Goal: Task Accomplishment & Management: Manage account settings

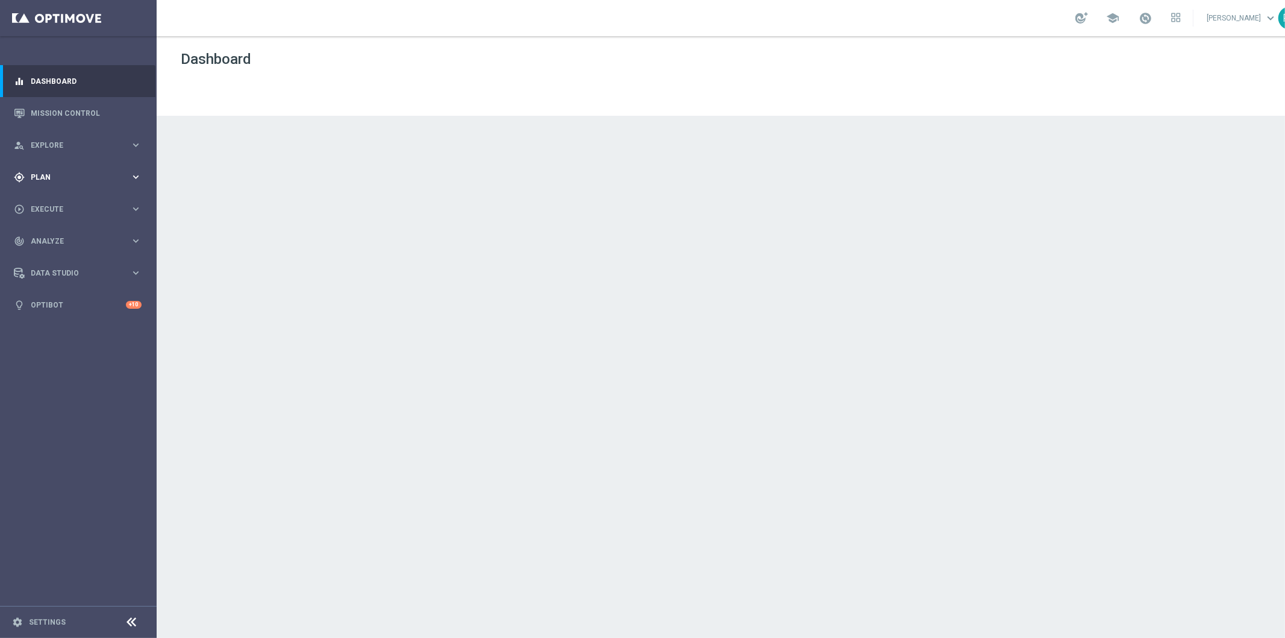
click at [51, 171] on div "gps_fixed Plan keyboard_arrow_right" at bounding box center [77, 177] width 155 height 32
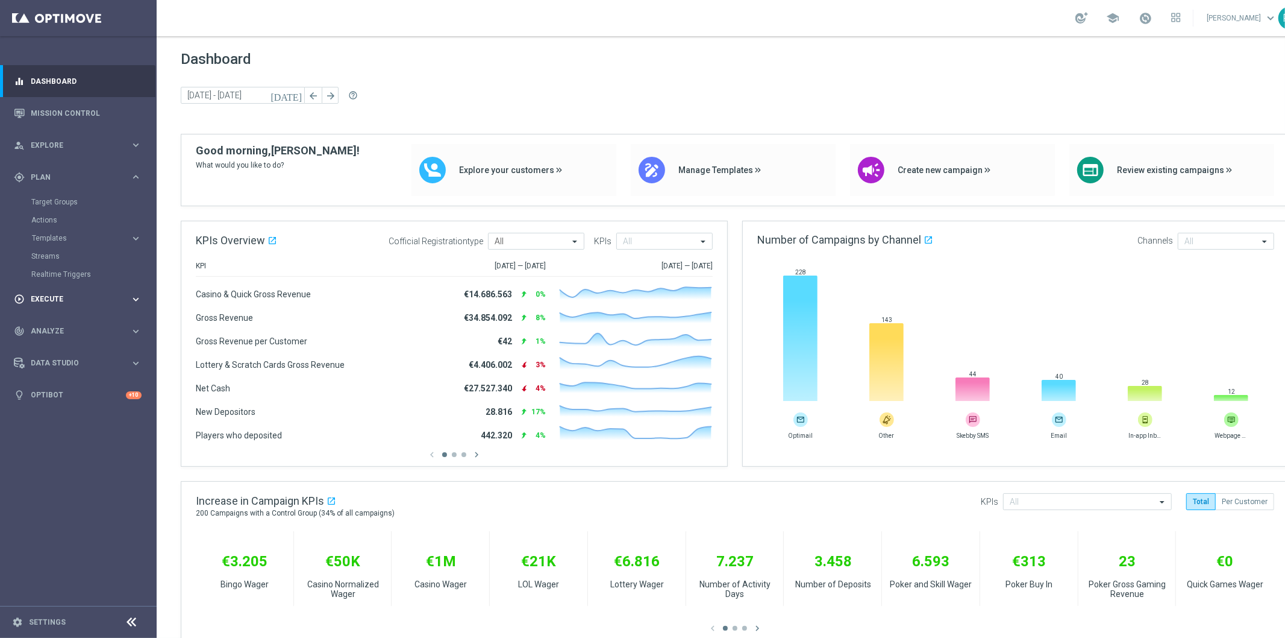
click at [49, 292] on div "play_circle_outline Execute keyboard_arrow_right" at bounding box center [77, 299] width 155 height 32
click at [71, 233] on link "Campaign Builder" at bounding box center [78, 234] width 94 height 10
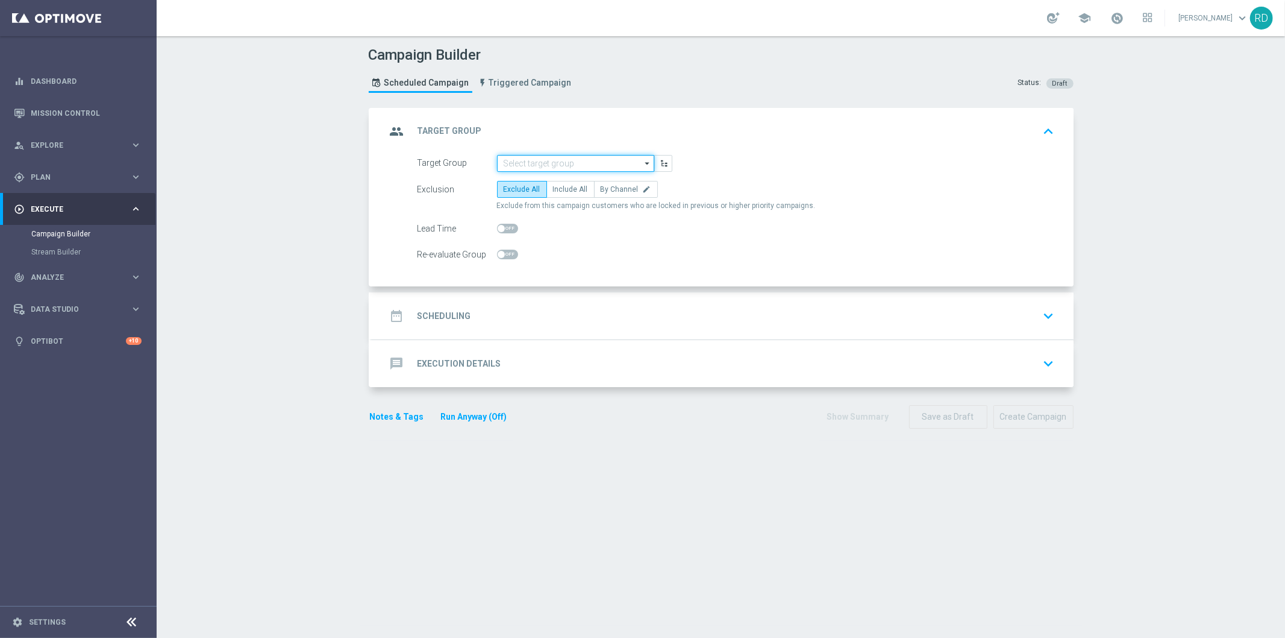
click at [568, 157] on input at bounding box center [575, 163] width 157 height 17
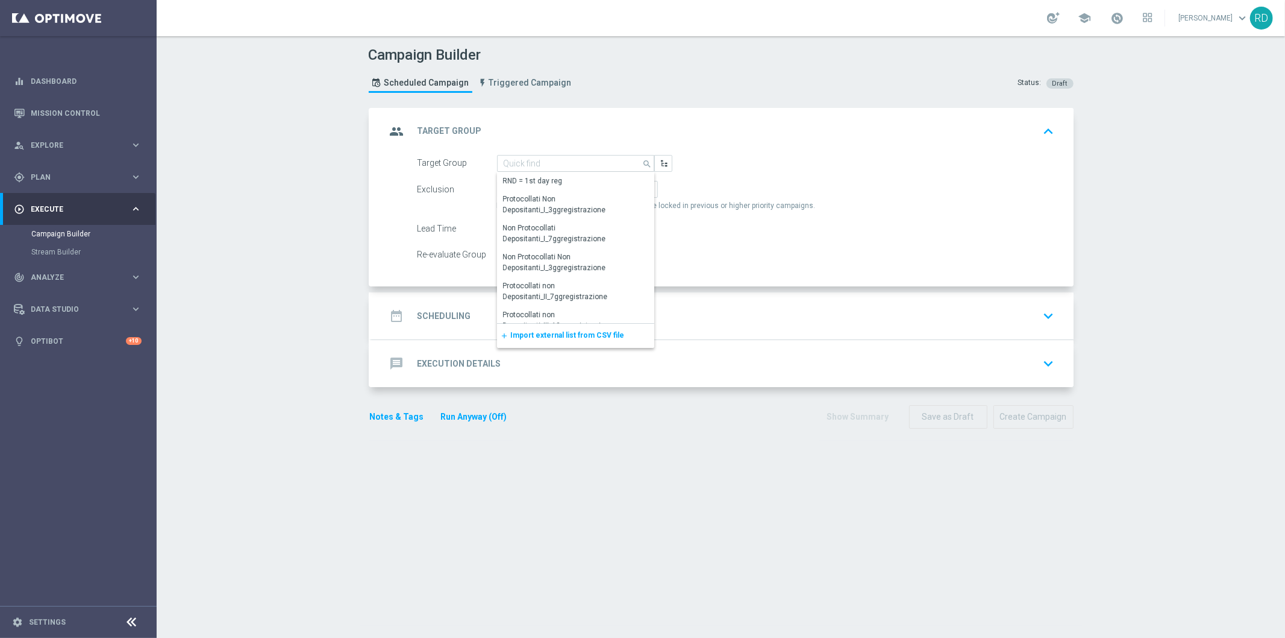
click at [530, 331] on span "Import external list from CSV file" at bounding box center [568, 335] width 114 height 8
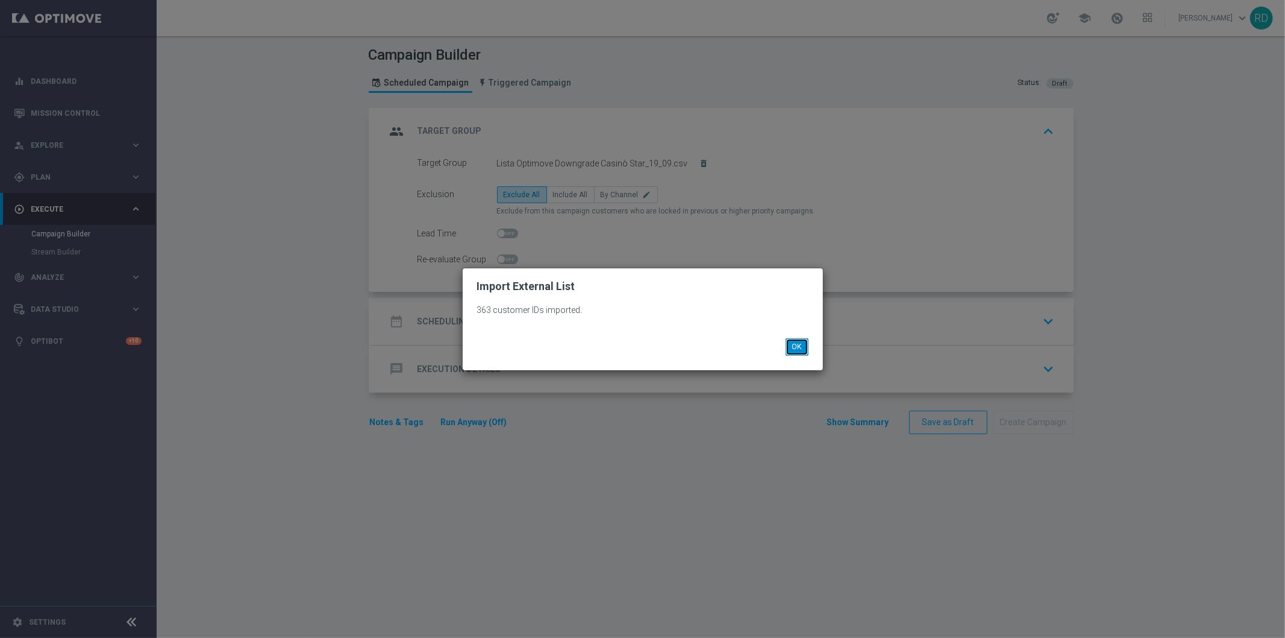
drag, startPoint x: 789, startPoint y: 346, endPoint x: 785, endPoint y: 351, distance: 6.9
click at [789, 348] on button "OK" at bounding box center [797, 346] width 23 height 17
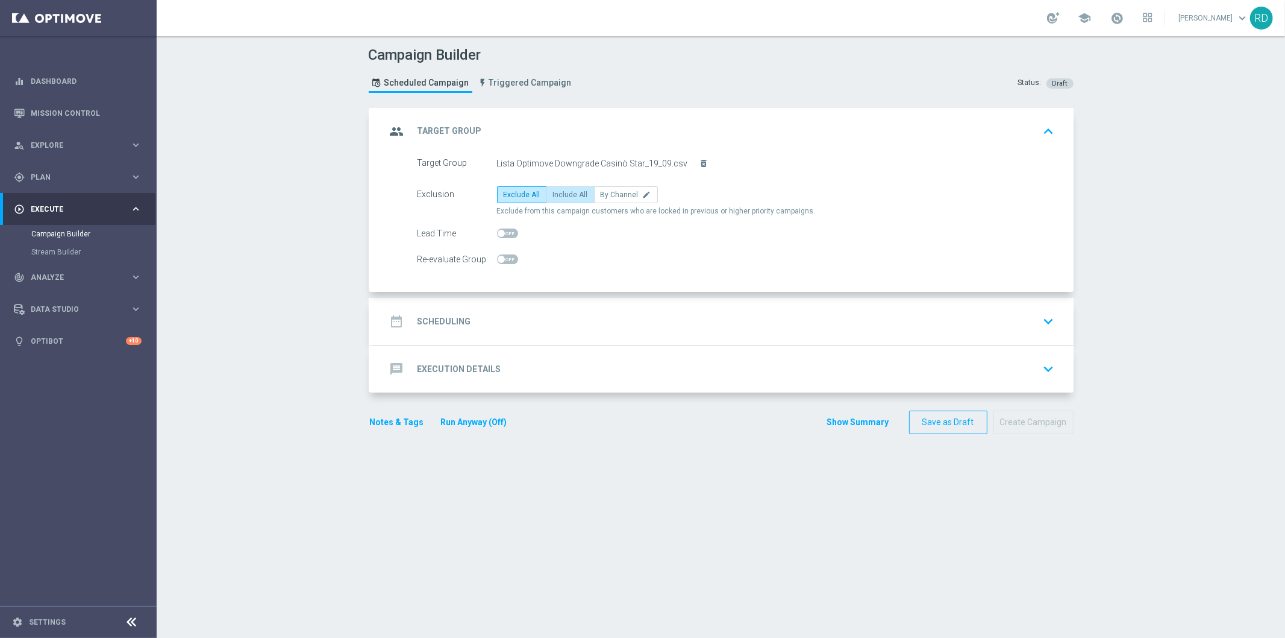
click at [557, 193] on span "Include All" at bounding box center [570, 194] width 35 height 8
click at [557, 193] on input "Include All" at bounding box center [557, 197] width 8 height 8
radio input "true"
click at [414, 327] on div "date_range Scheduling" at bounding box center [428, 321] width 85 height 22
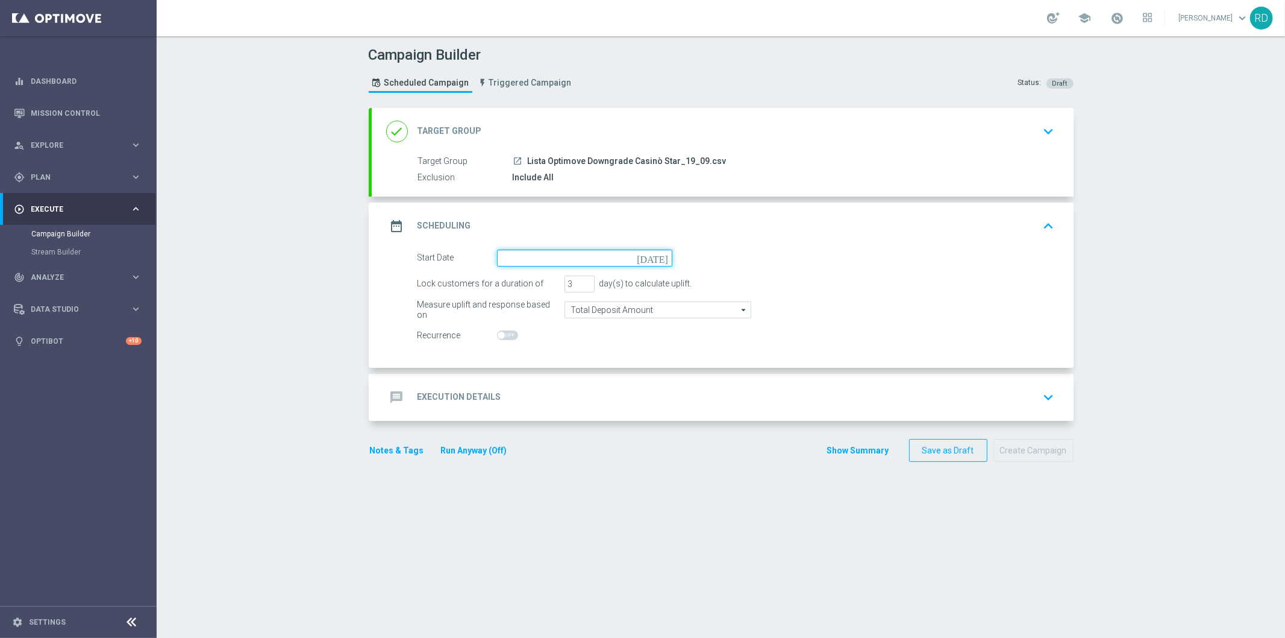
click at [519, 255] on input at bounding box center [584, 257] width 175 height 17
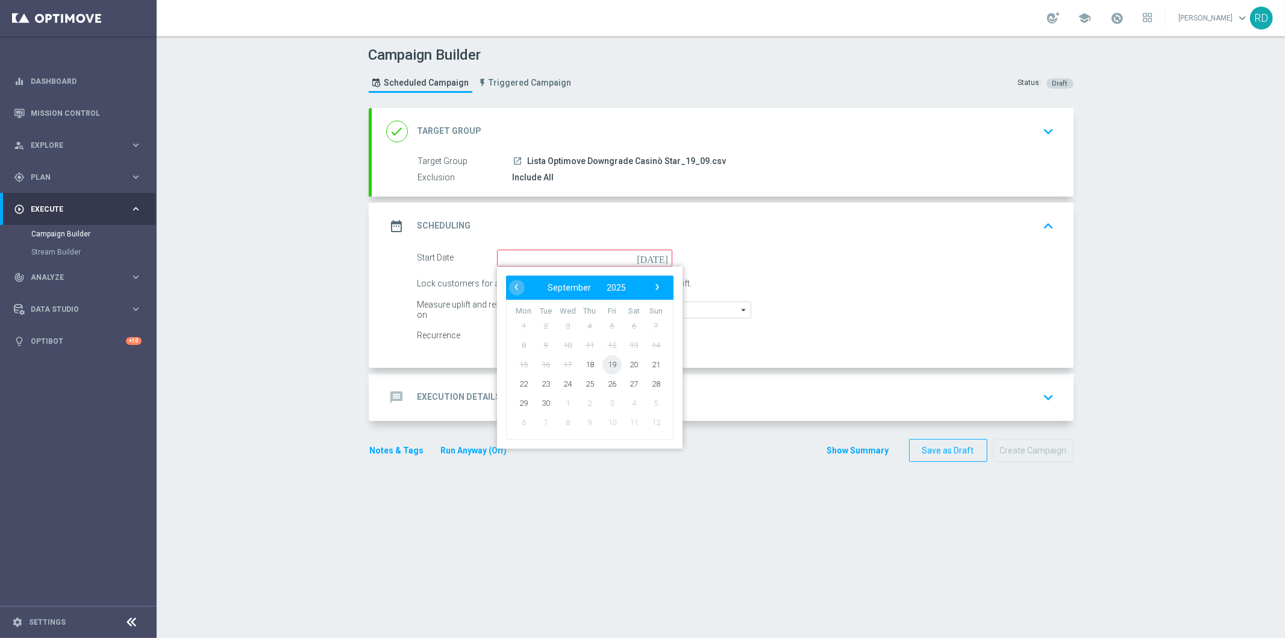
click at [603, 362] on span "19" at bounding box center [611, 363] width 19 height 19
type input "[DATE]"
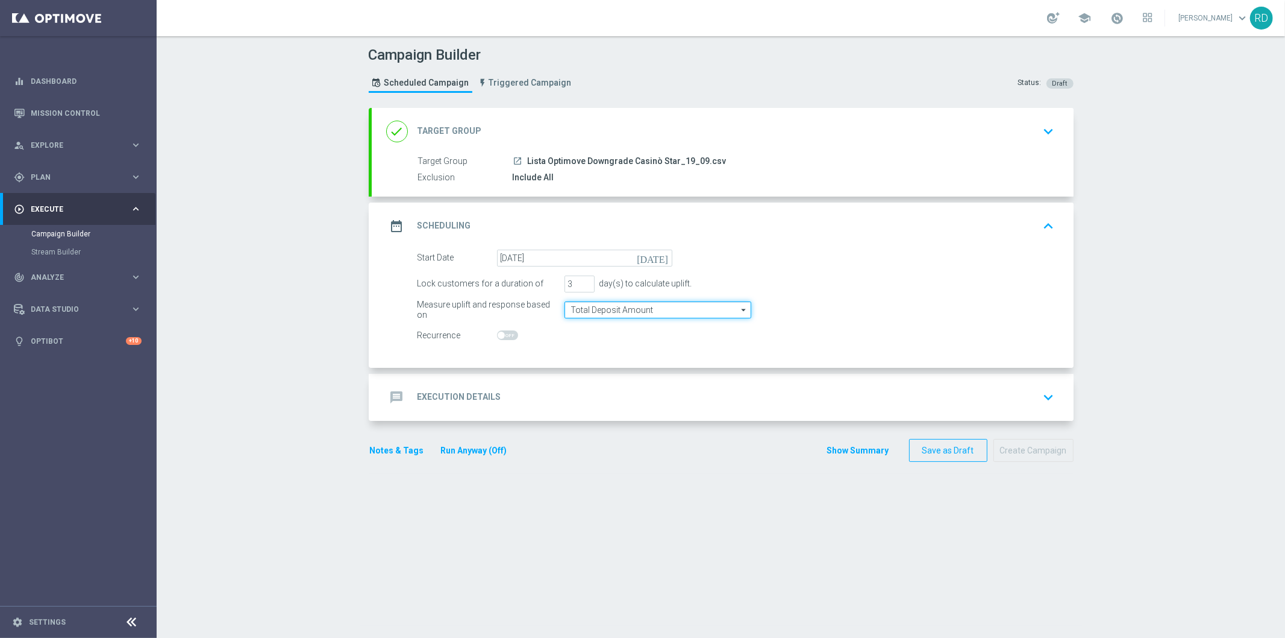
click at [592, 310] on input "Total Deposit Amount" at bounding box center [658, 309] width 187 height 17
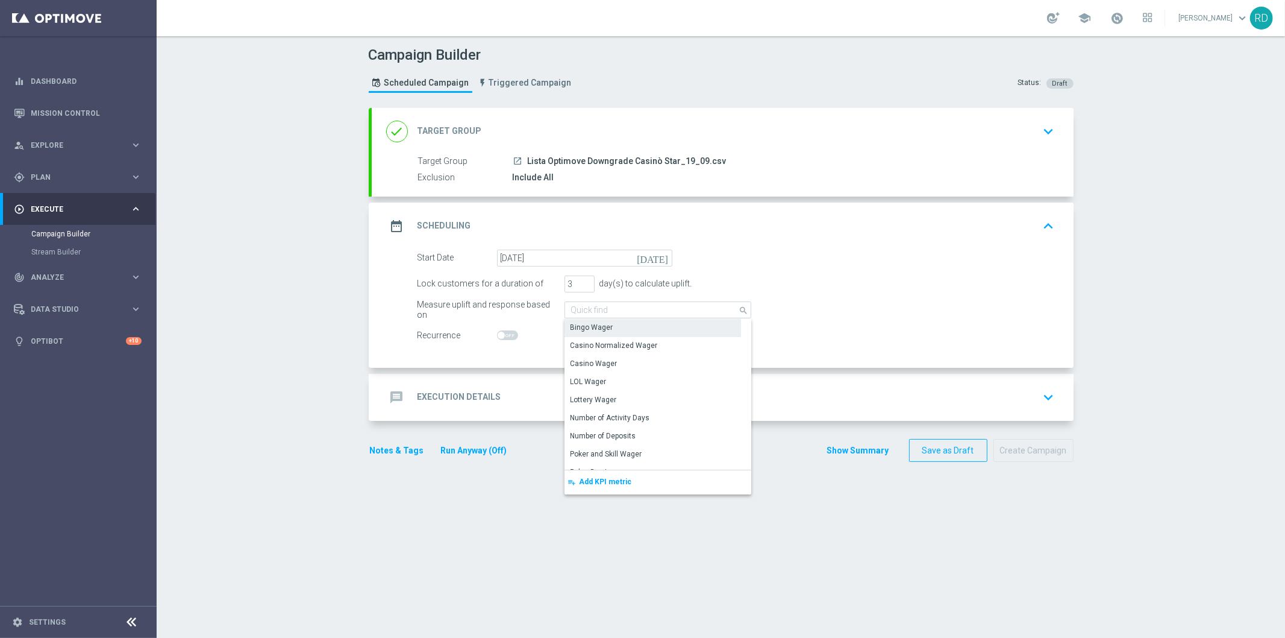
click at [600, 326] on div "Bingo Wager" at bounding box center [592, 327] width 43 height 11
type input "Bingo Wager"
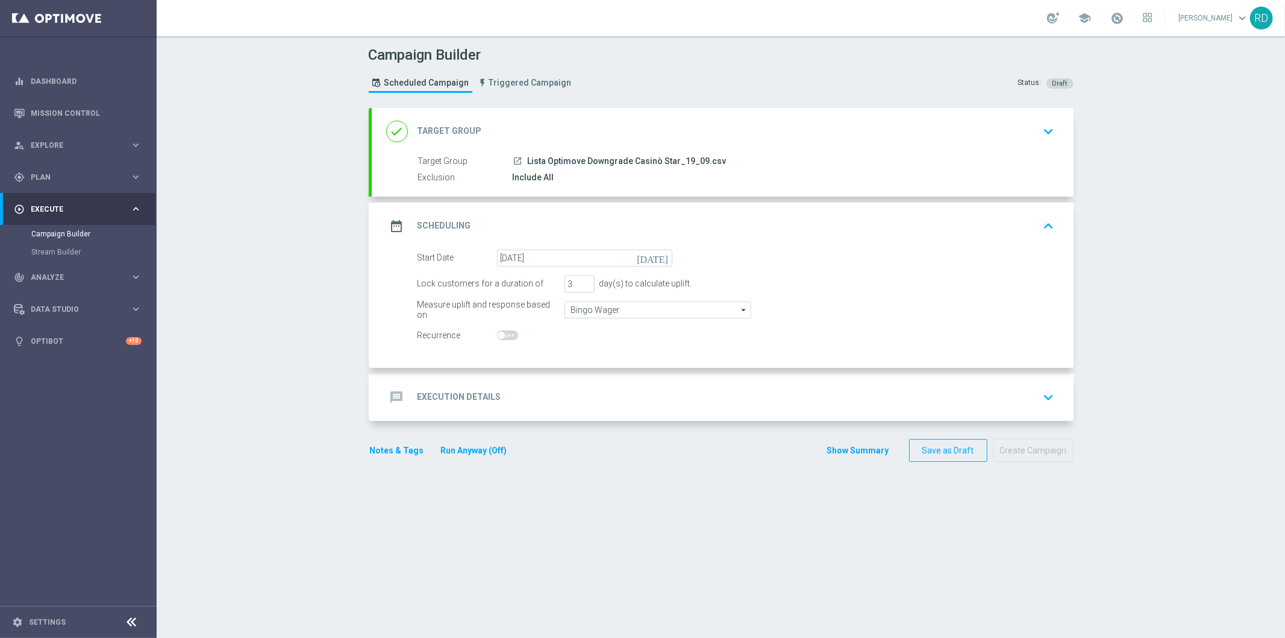
click at [546, 347] on div "Start Date [DATE] [DATE] Lock customers for a duration of 3 day(s) to calculate…" at bounding box center [723, 308] width 702 height 118
drag, startPoint x: 401, startPoint y: 392, endPoint x: 411, endPoint y: 389, distance: 10.5
click at [401, 392] on icon "message" at bounding box center [397, 397] width 22 height 22
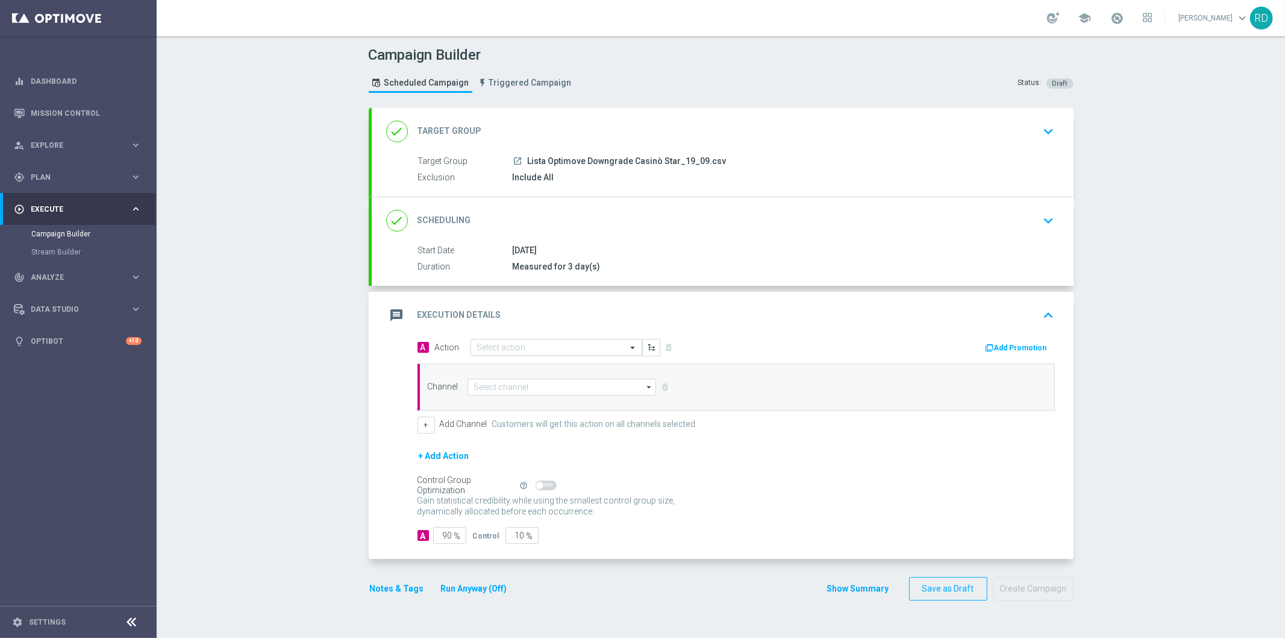
click at [484, 343] on input "text" at bounding box center [544, 347] width 134 height 10
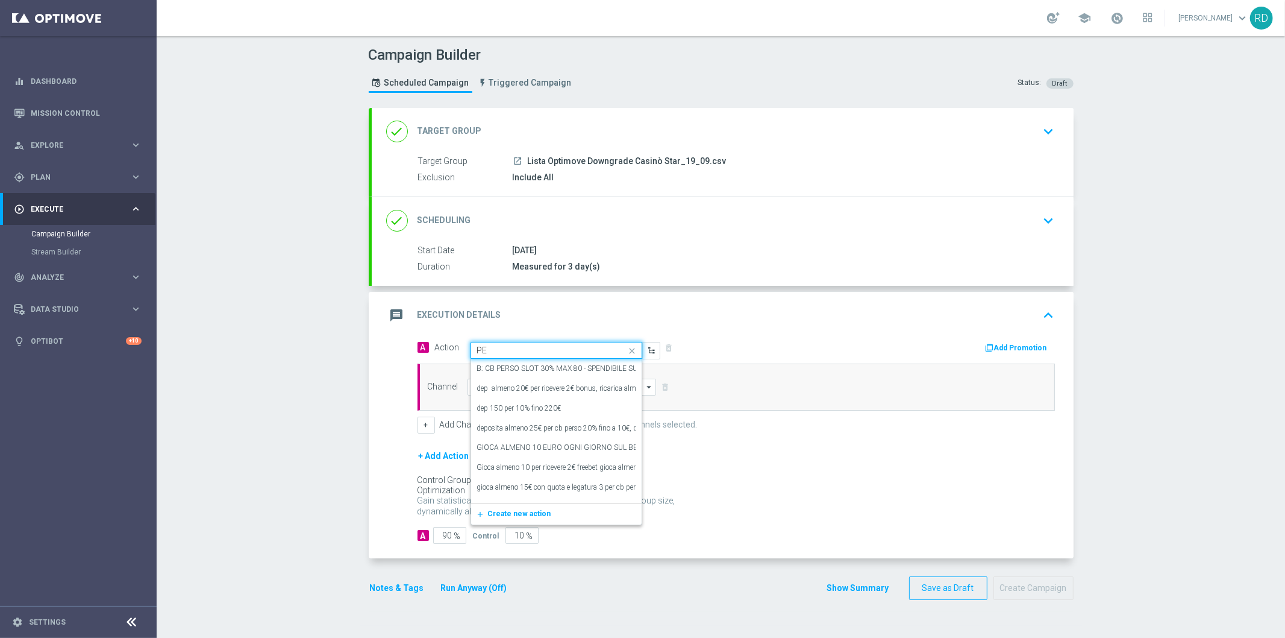
type input "P"
click at [478, 343] on div "Quick find [PERSON_NAME] 30" at bounding box center [557, 350] width 172 height 17
click at [479, 348] on input "[PERSON_NAME] 30" at bounding box center [544, 350] width 134 height 10
drag, startPoint x: 521, startPoint y: 346, endPoint x: 392, endPoint y: 356, distance: 129.4
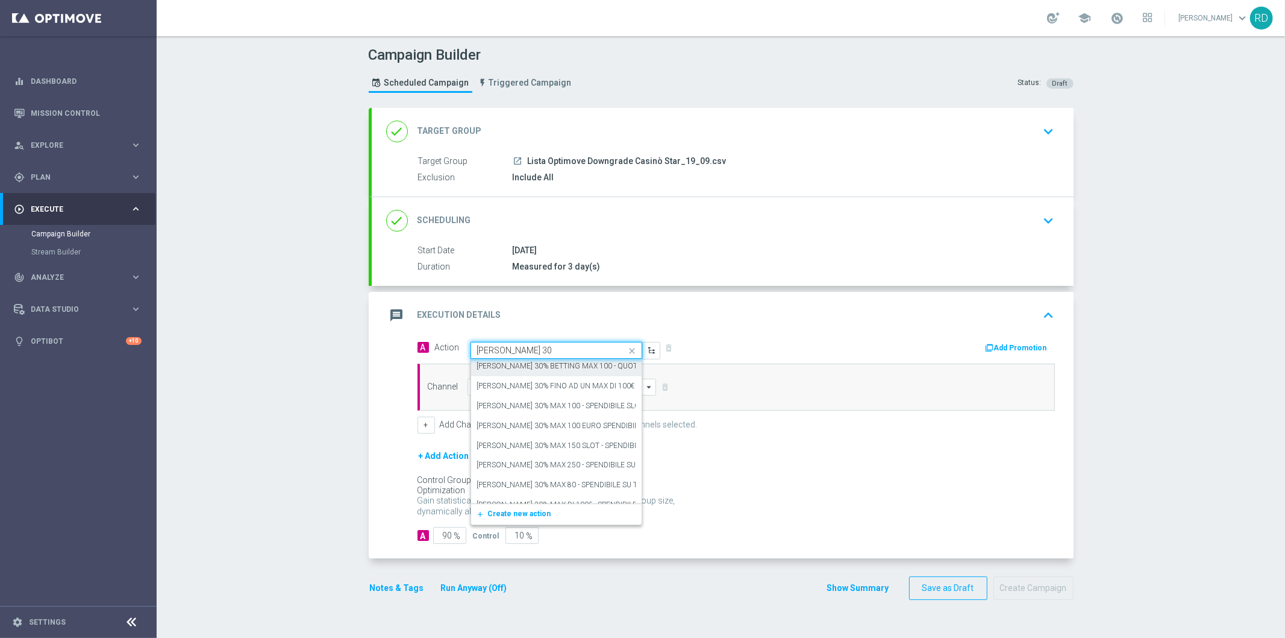
click at [392, 356] on div "A Action Quick find [PERSON_NAME] 30 Casinò Vip 2gg [PERSON_NAME] 30/30/300 edi…" at bounding box center [723, 449] width 702 height 220
type input "s"
type input "STAR CB"
click at [505, 474] on label "Star [PERSON_NAME] 30% fino a 1.000€/3gg" at bounding box center [549, 473] width 145 height 10
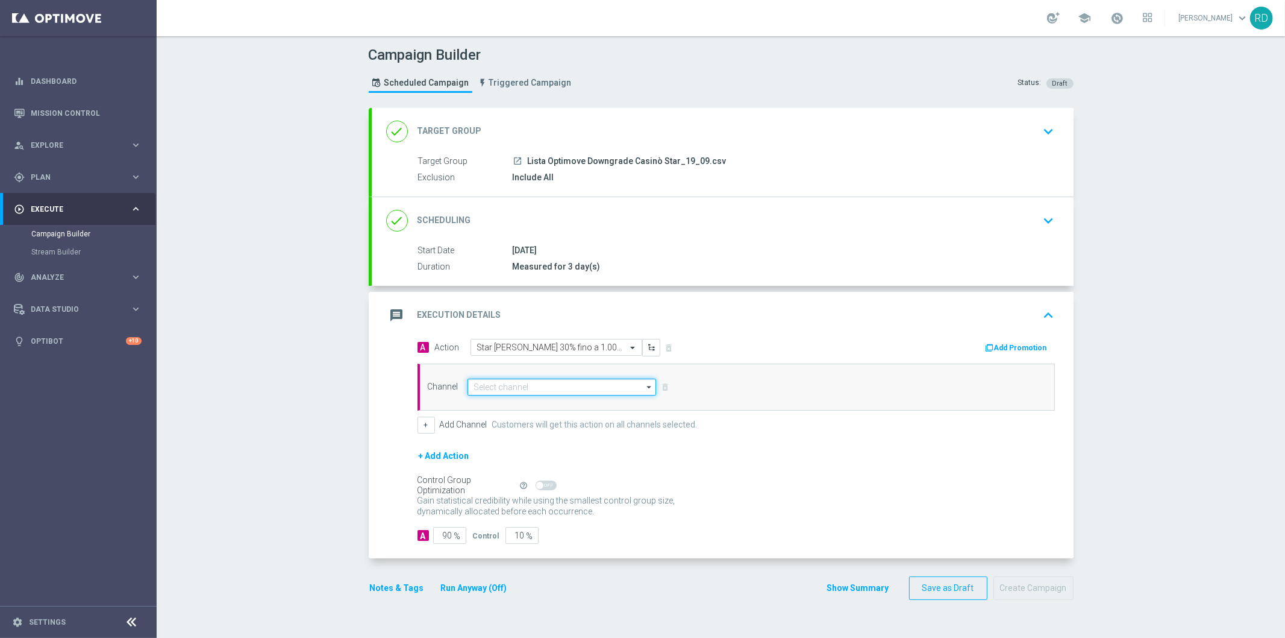
click at [514, 383] on input at bounding box center [562, 386] width 189 height 17
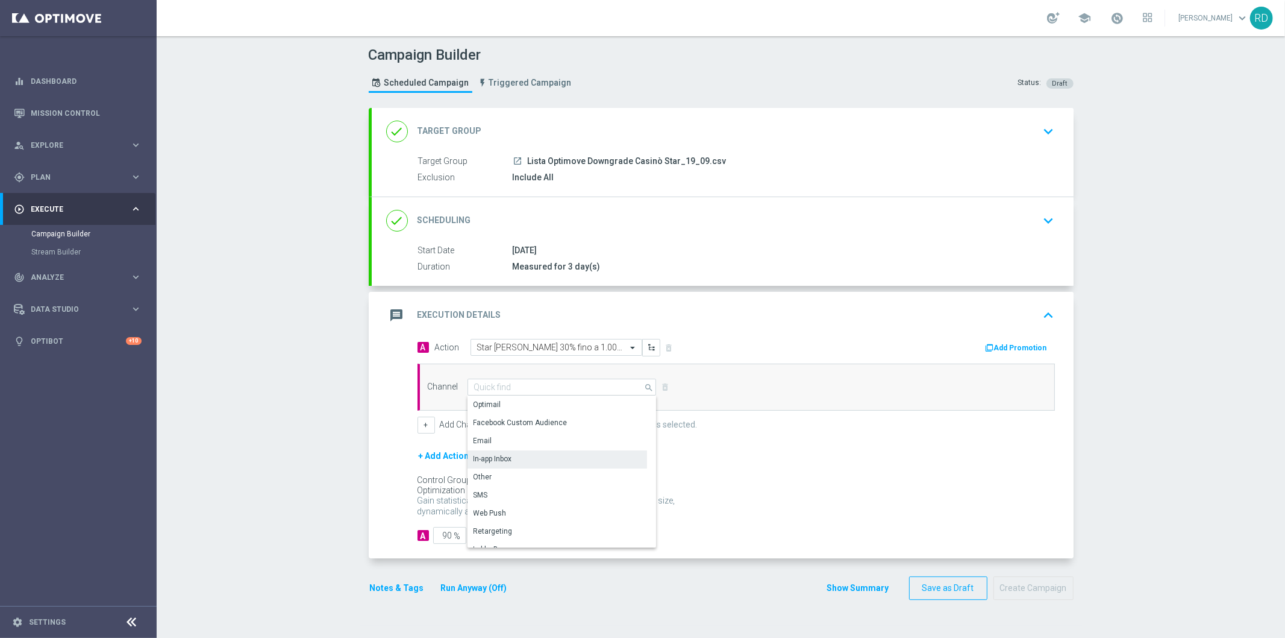
click at [501, 459] on div "In-app Inbox" at bounding box center [493, 458] width 39 height 11
type input "In-app Inbox"
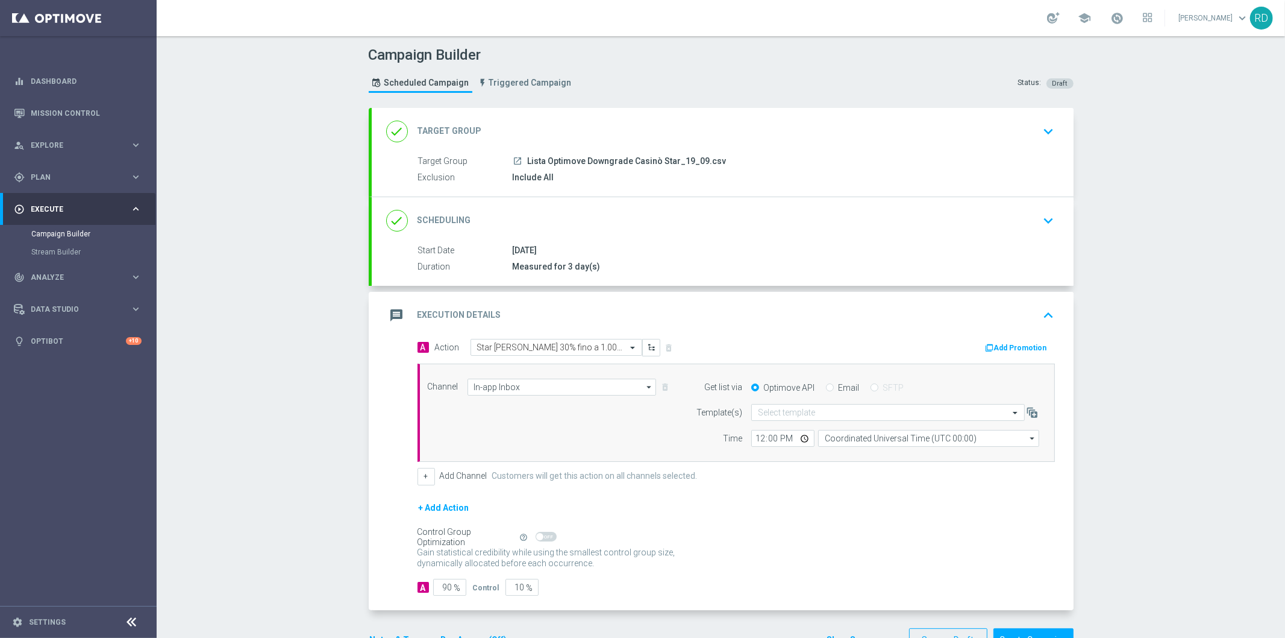
click at [826, 386] on input "Email" at bounding box center [830, 388] width 8 height 8
radio input "true"
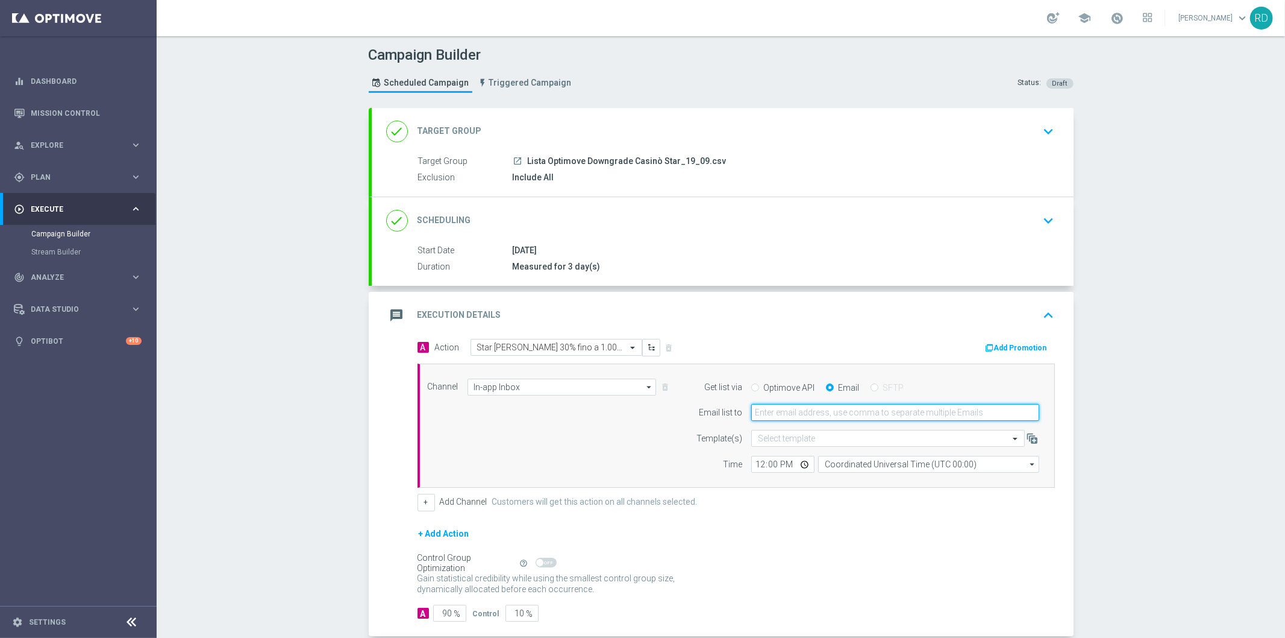
click at [779, 412] on input "email" at bounding box center [895, 412] width 288 height 17
type input "[PERSON_NAME][EMAIL_ADDRESS][PERSON_NAME][DOMAIN_NAME]"
click at [619, 448] on div "Channel In-app Inbox In-app Inbox arrow_drop_down Show Selected 1 of 20 Optimail" at bounding box center [734, 425] width 630 height 95
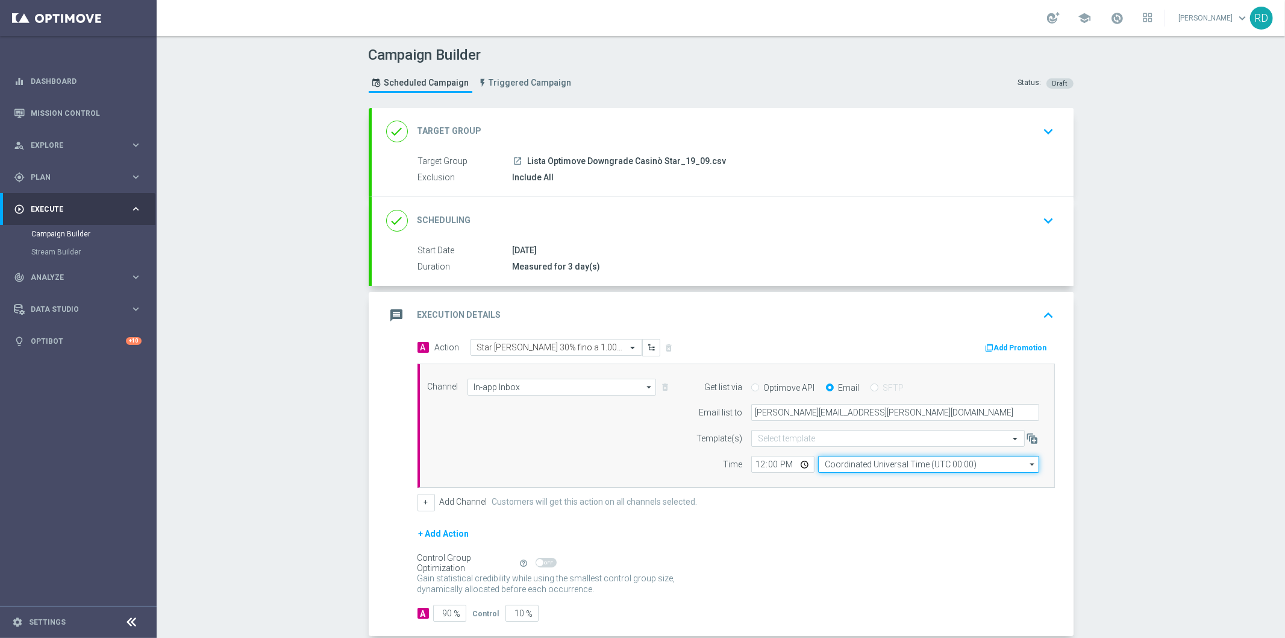
click at [845, 463] on input "Coordinated Universal Time (UTC 00:00)" at bounding box center [928, 464] width 221 height 17
click at [857, 480] on div "Central European Time ([GEOGRAPHIC_DATA]) (UTC +02:00)" at bounding box center [923, 482] width 197 height 11
type input "Central European Time ([GEOGRAPHIC_DATA]) (UTC +02:00)"
click at [539, 456] on div "Channel In-app Inbox In-app Inbox arrow_drop_down Show Selected 1 of 20 Optimail" at bounding box center [734, 425] width 630 height 95
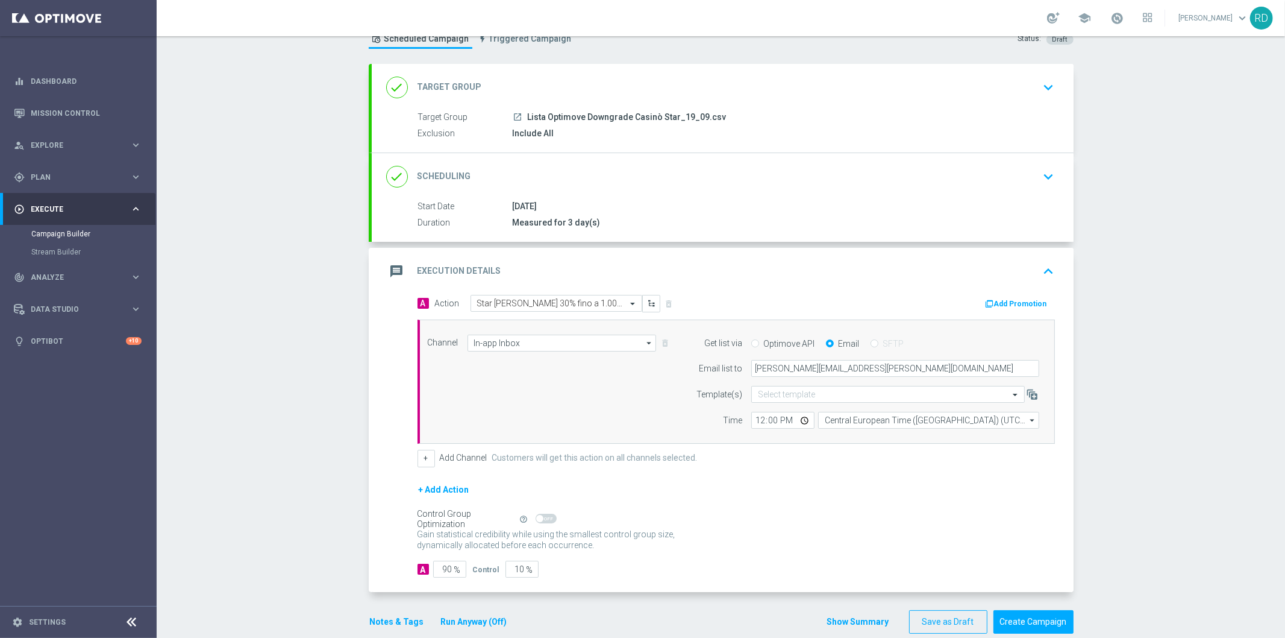
scroll to position [63, 0]
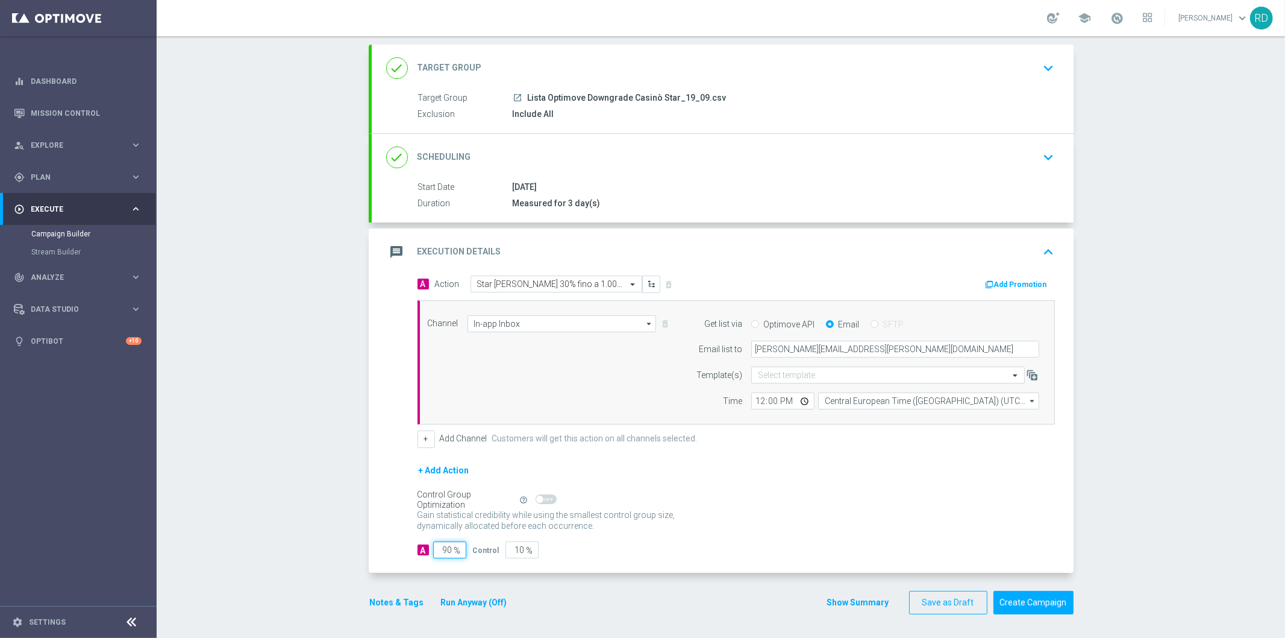
click at [440, 553] on input "90" at bounding box center [449, 549] width 33 height 17
type input "1"
type input "99"
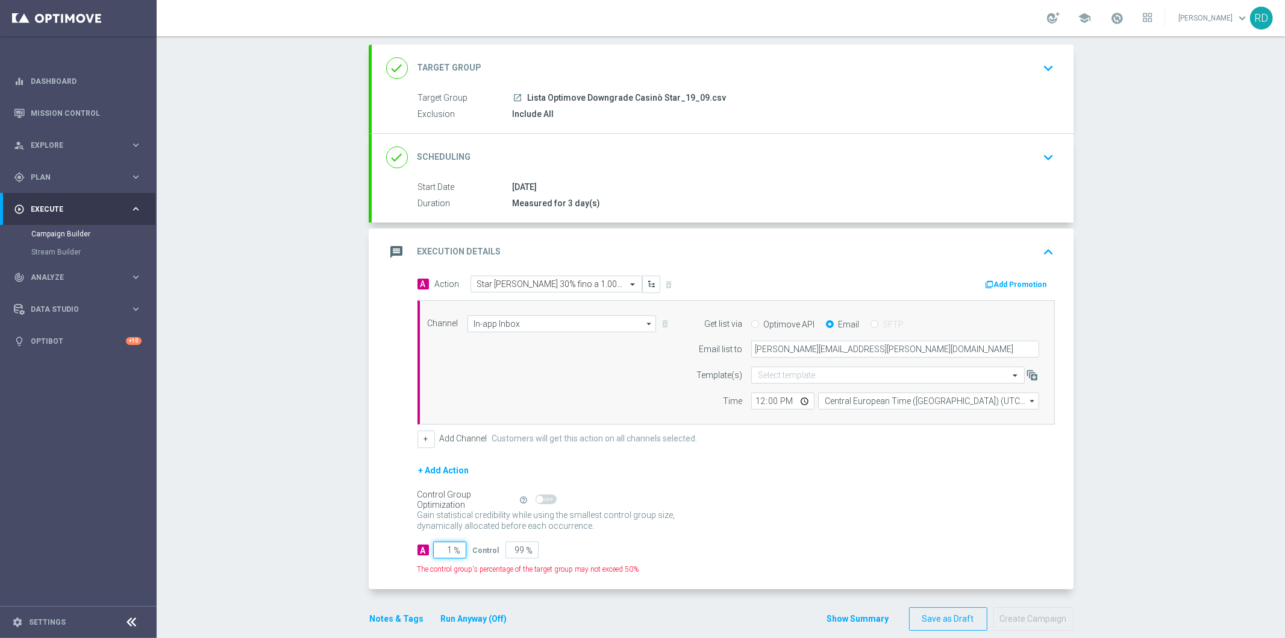
type input "10"
type input "90"
type input "100"
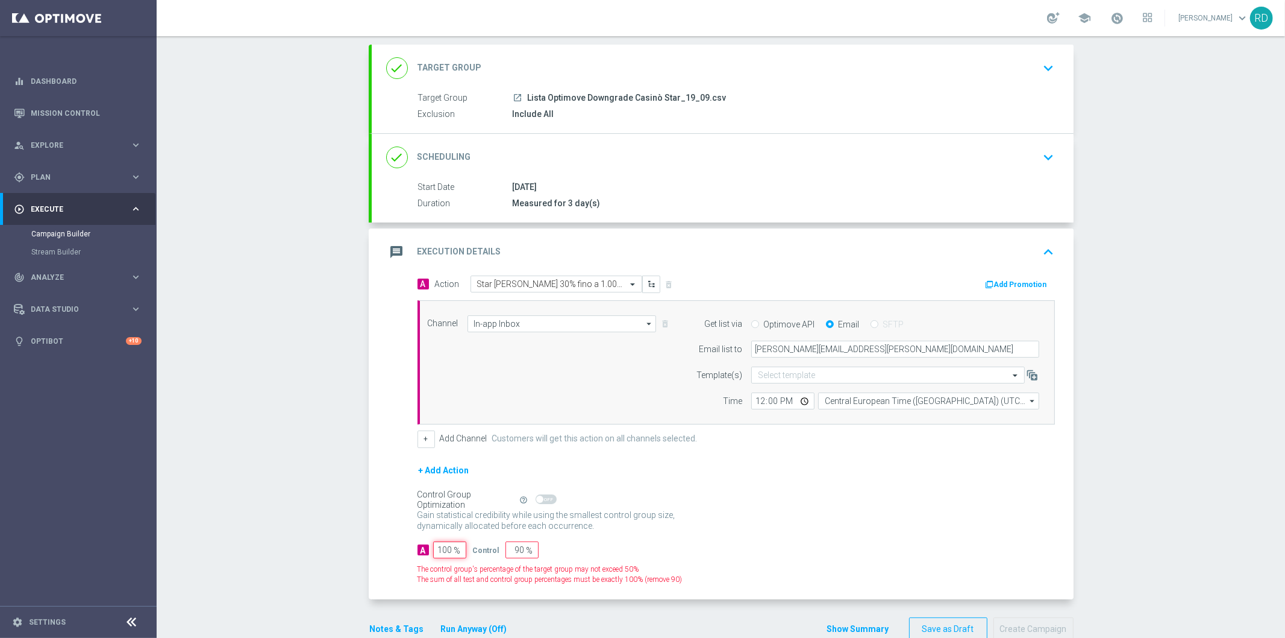
type input "0"
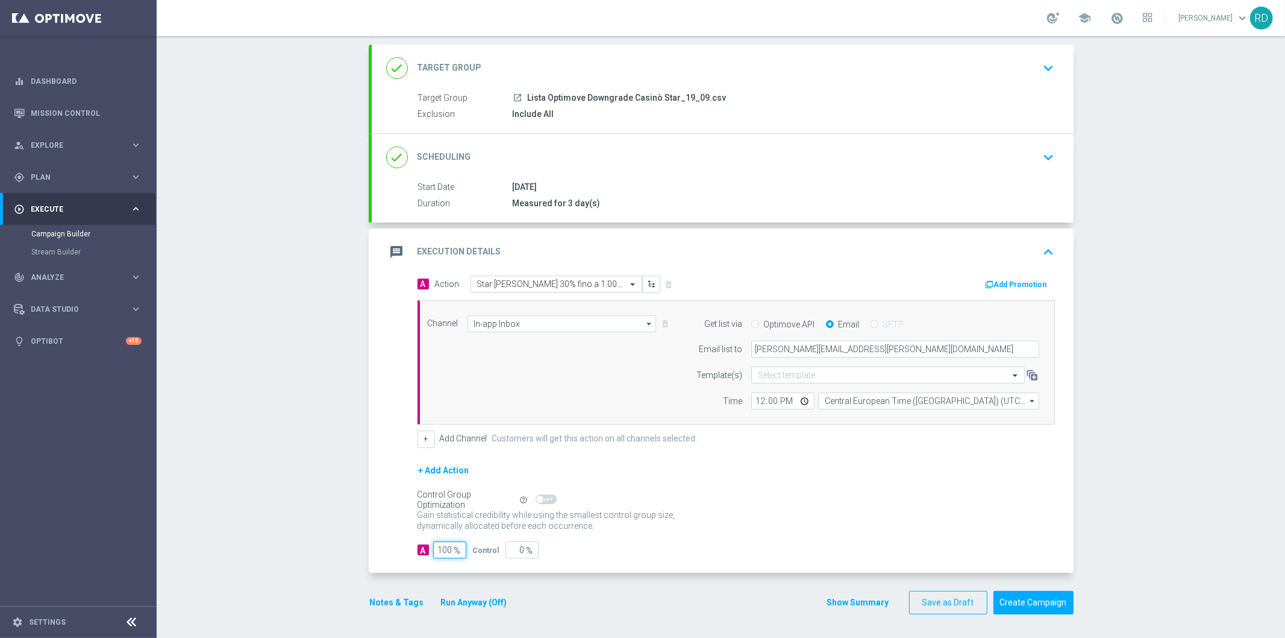
type input "100"
click at [694, 490] on div "+ Add Action" at bounding box center [737, 478] width 638 height 30
click at [360, 607] on section "done Target Group keyboard_arrow_down Target Group launch Lista Optimove Downgr…" at bounding box center [721, 335] width 723 height 581
click at [376, 605] on button "Notes & Tags" at bounding box center [397, 602] width 57 height 15
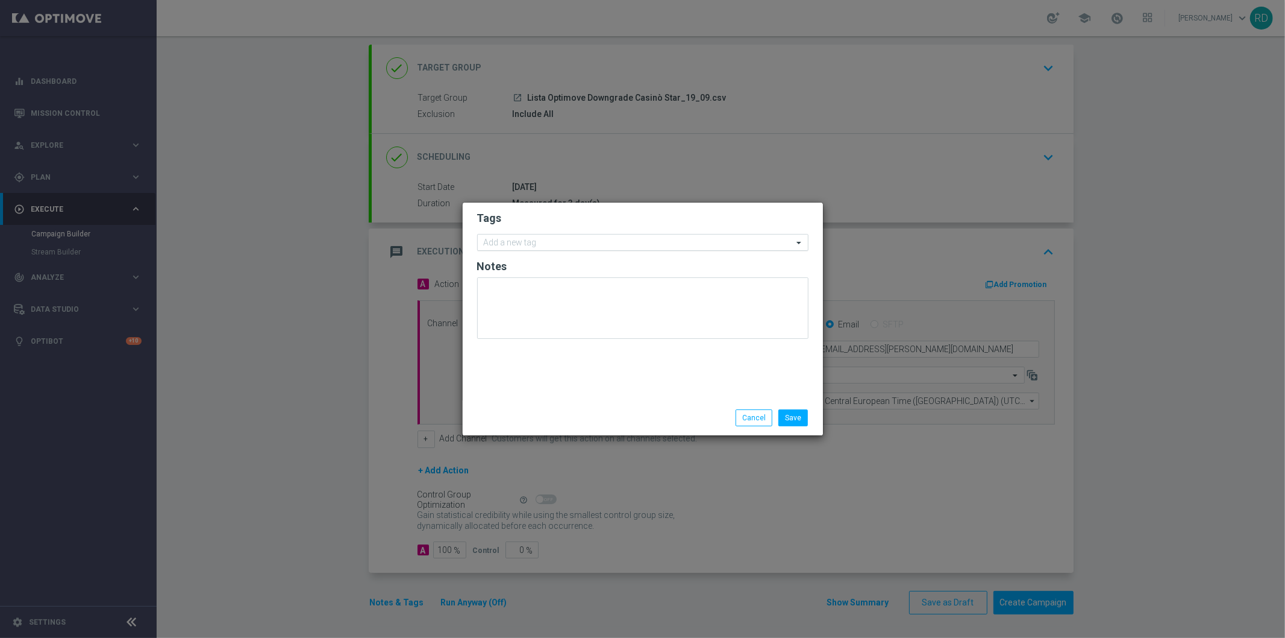
click at [531, 239] on input "text" at bounding box center [638, 243] width 309 height 10
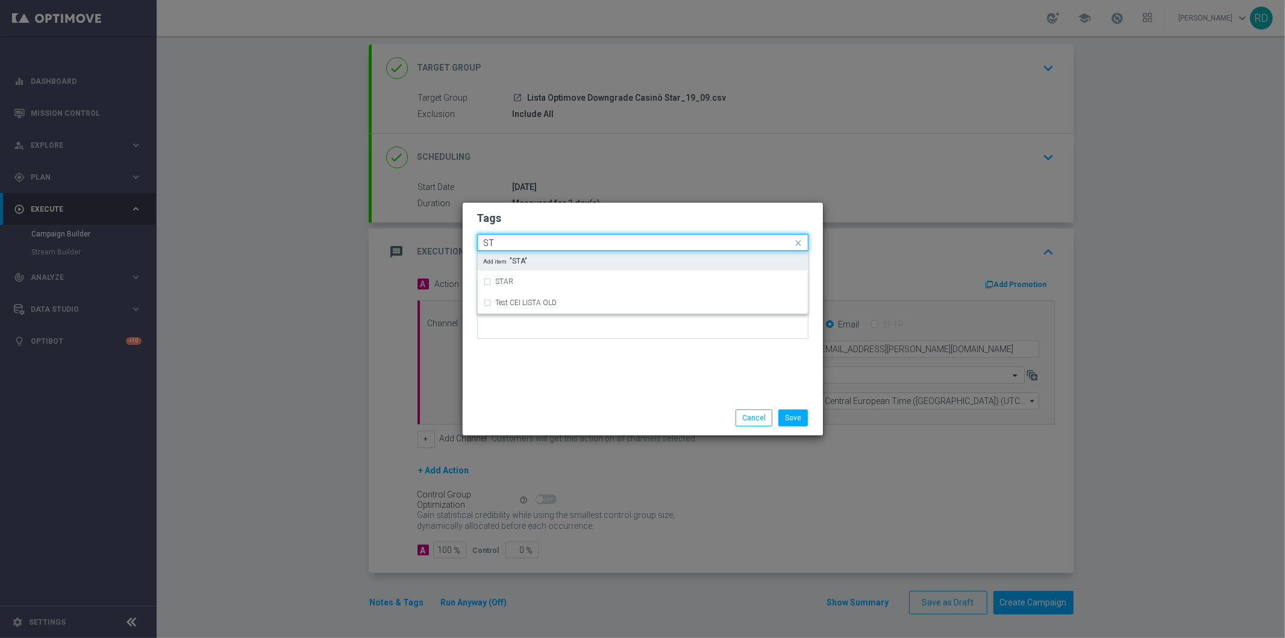
type input "S"
click at [534, 254] on div "star" at bounding box center [643, 260] width 318 height 19
type input "star"
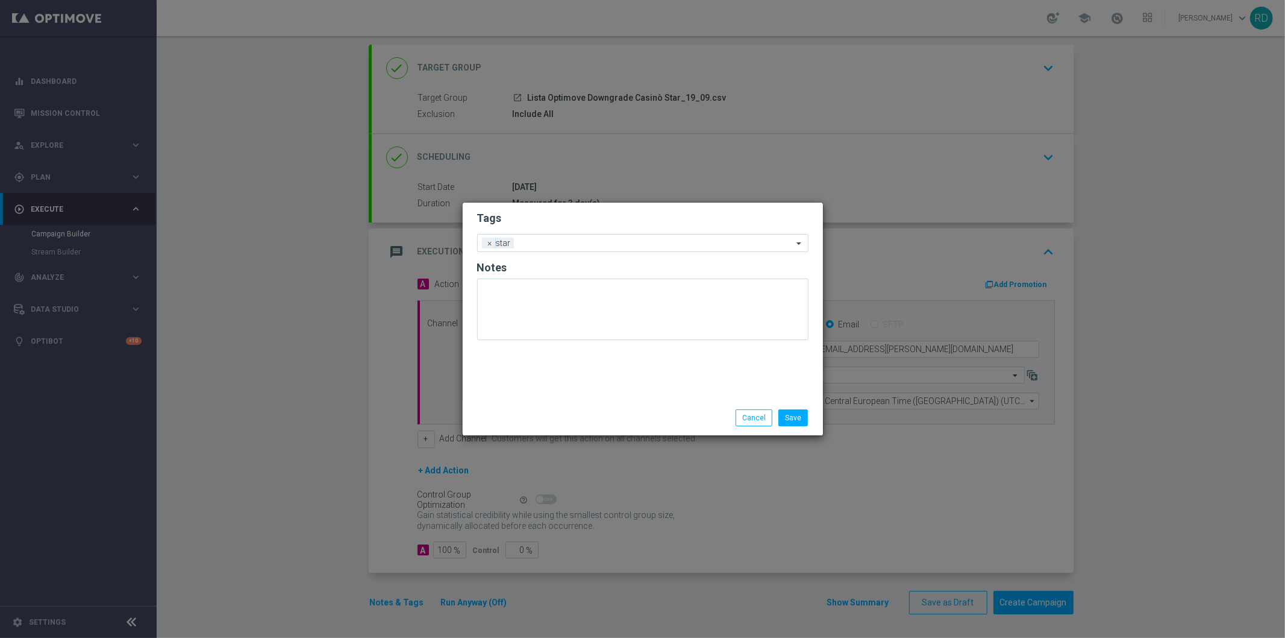
click at [535, 352] on div "Tags Add a new tag × star Notes" at bounding box center [643, 301] width 360 height 198
click at [556, 241] on input "text" at bounding box center [656, 244] width 274 height 10
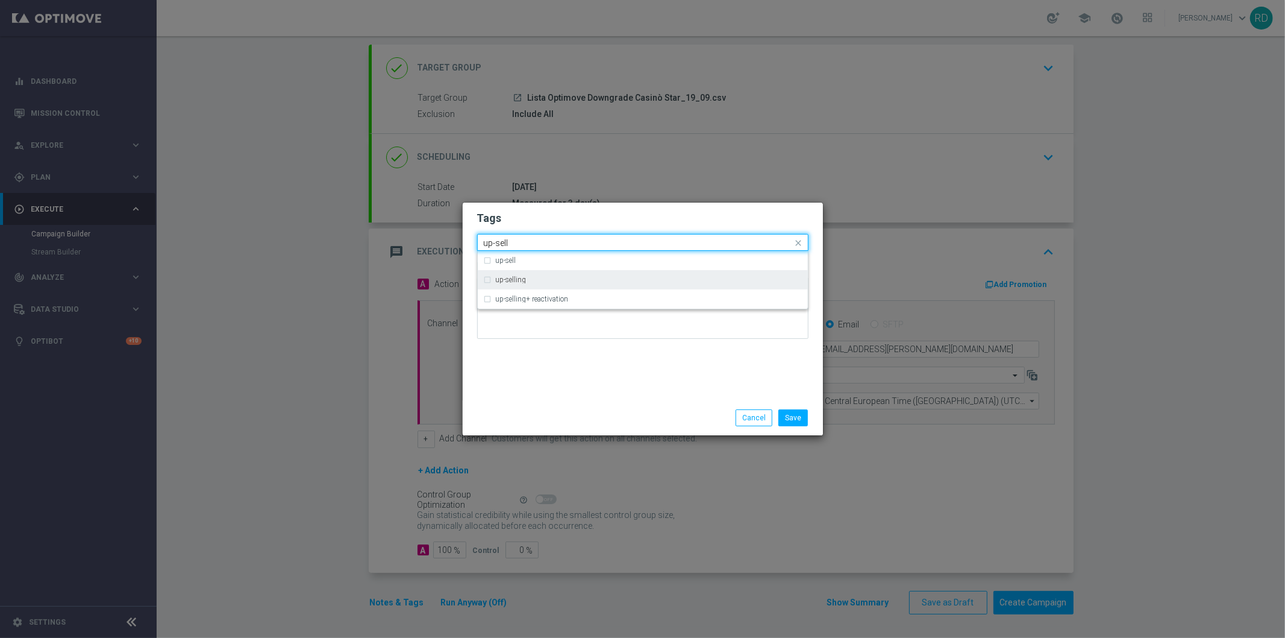
click at [550, 271] on div "up-selling" at bounding box center [643, 279] width 318 height 19
type input "up-sell"
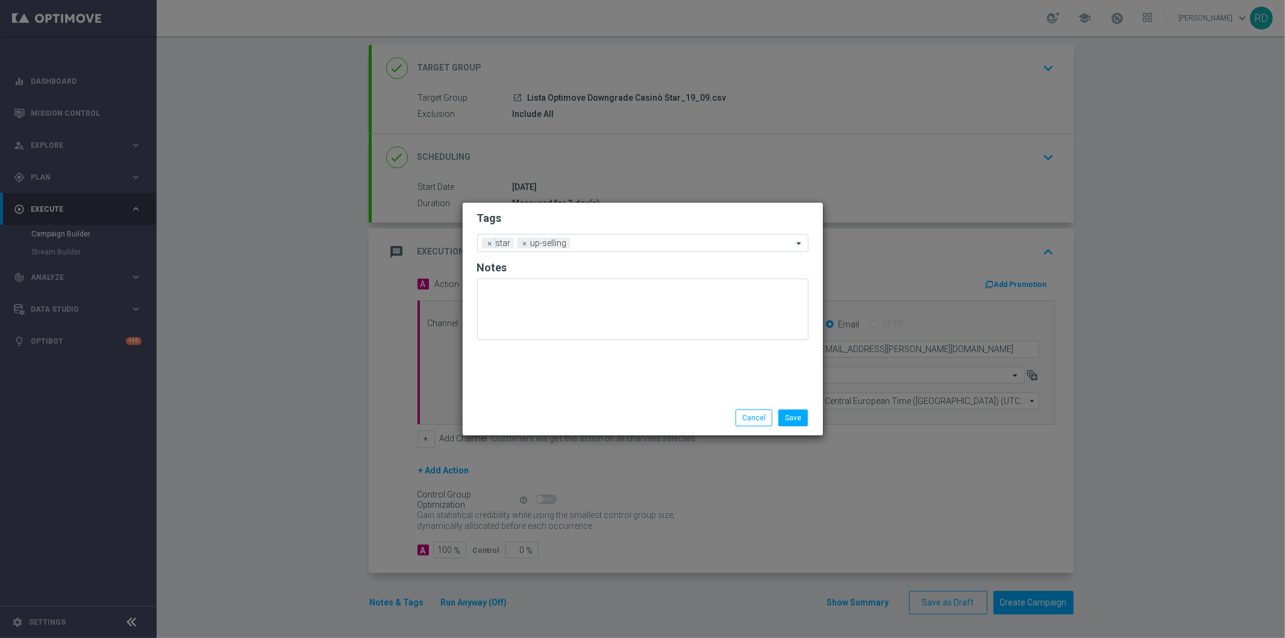
click at [531, 360] on div "Tags Add a new tag × star × up-selling Notes" at bounding box center [643, 301] width 360 height 198
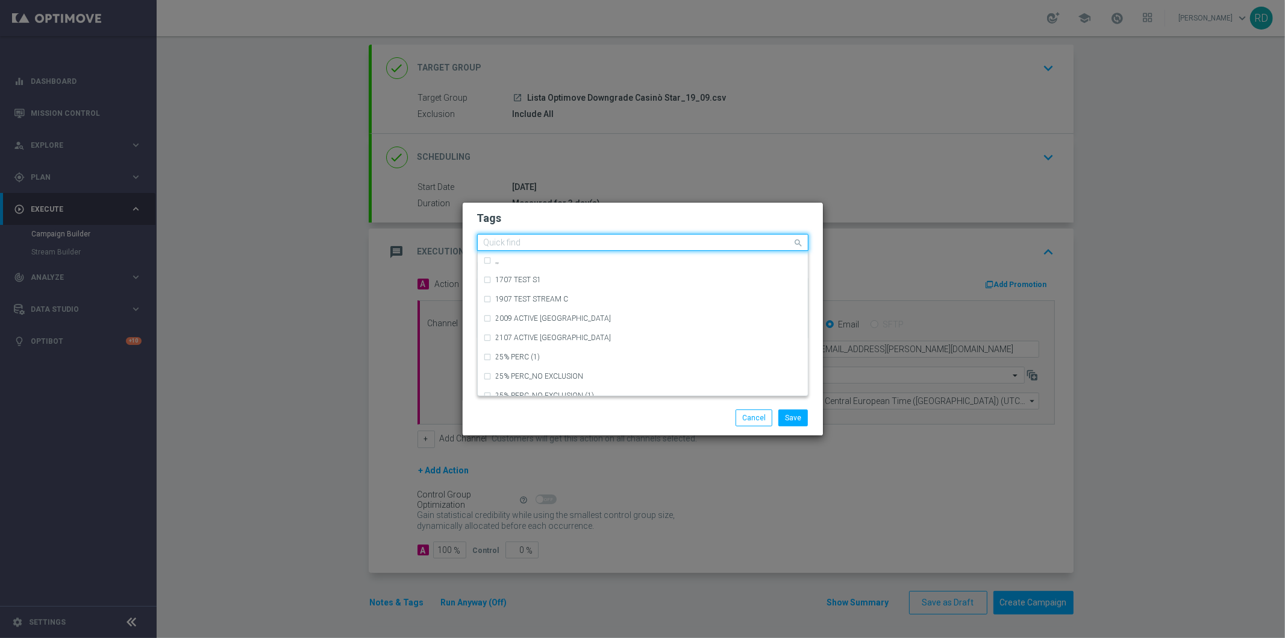
click at [588, 240] on input "text" at bounding box center [638, 243] width 309 height 10
click at [563, 307] on div "accredito diretto + [PERSON_NAME] cb giocato o [PERSON_NAME] [PERSON_NAME] [PER…" at bounding box center [643, 323] width 330 height 145
click at [527, 318] on div "cb perso" at bounding box center [649, 318] width 306 height 7
type input "cb pers"
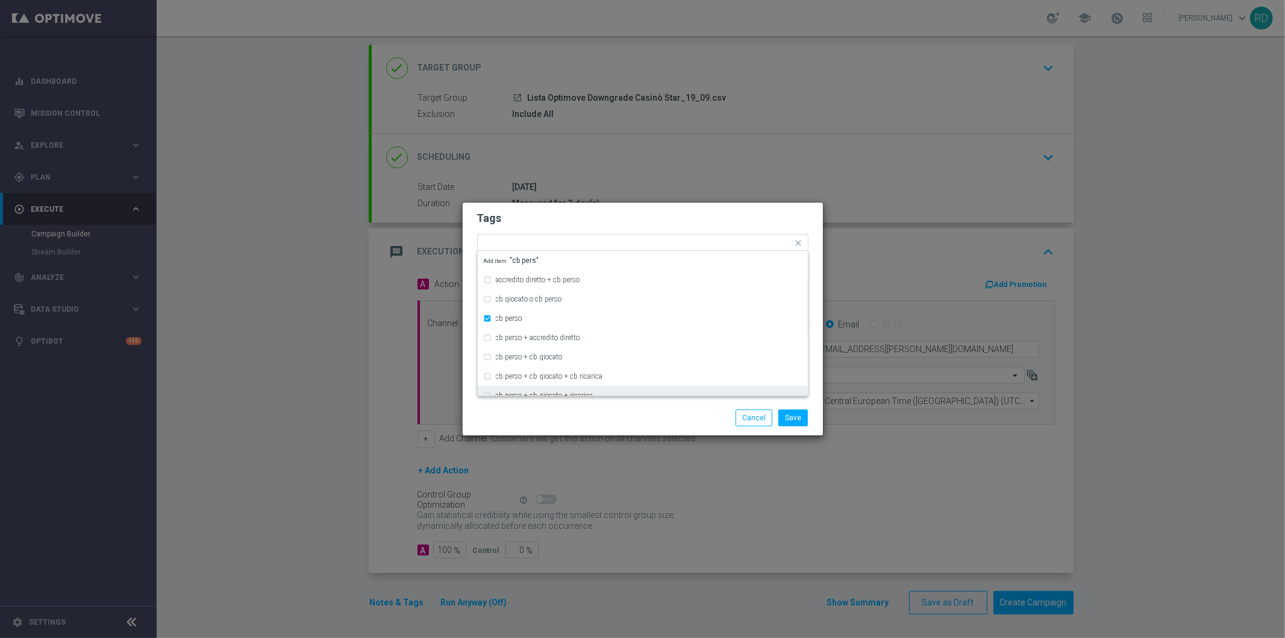
click at [551, 412] on div "Save Cancel" at bounding box center [642, 417] width 349 height 17
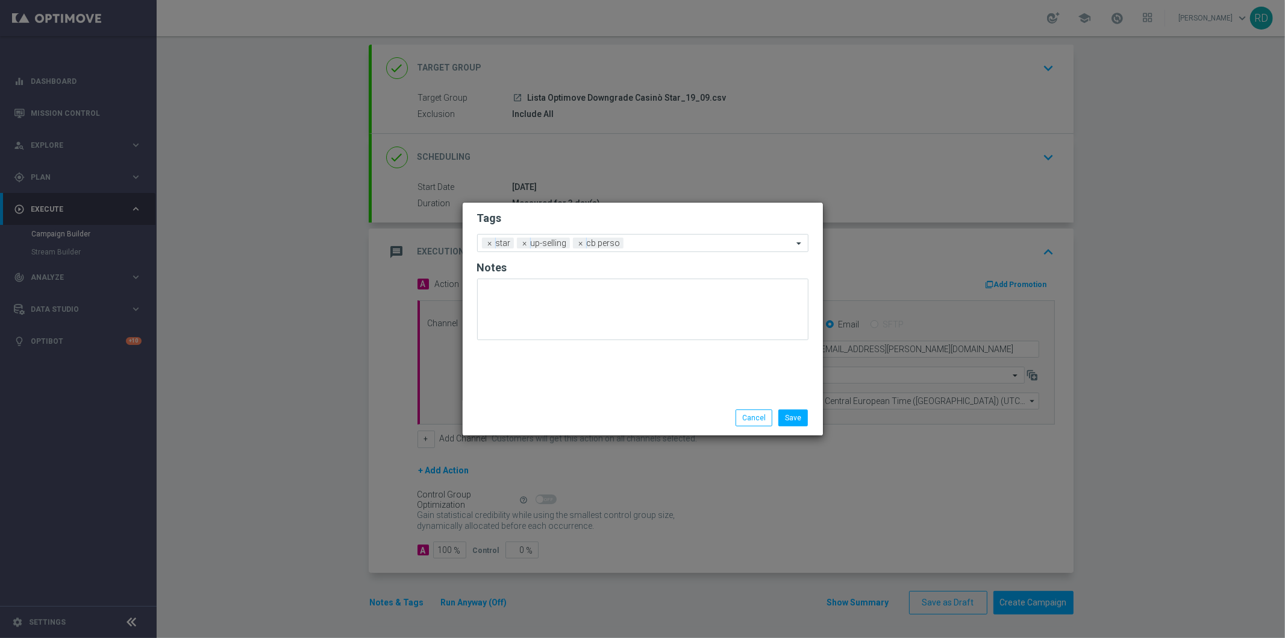
click at [650, 233] on form "Tags Add a new tag × star × up-selling × [PERSON_NAME] Notes" at bounding box center [642, 278] width 331 height 141
click at [644, 234] on div "Add a new tag × star × up-selling × cb perso" at bounding box center [642, 243] width 331 height 18
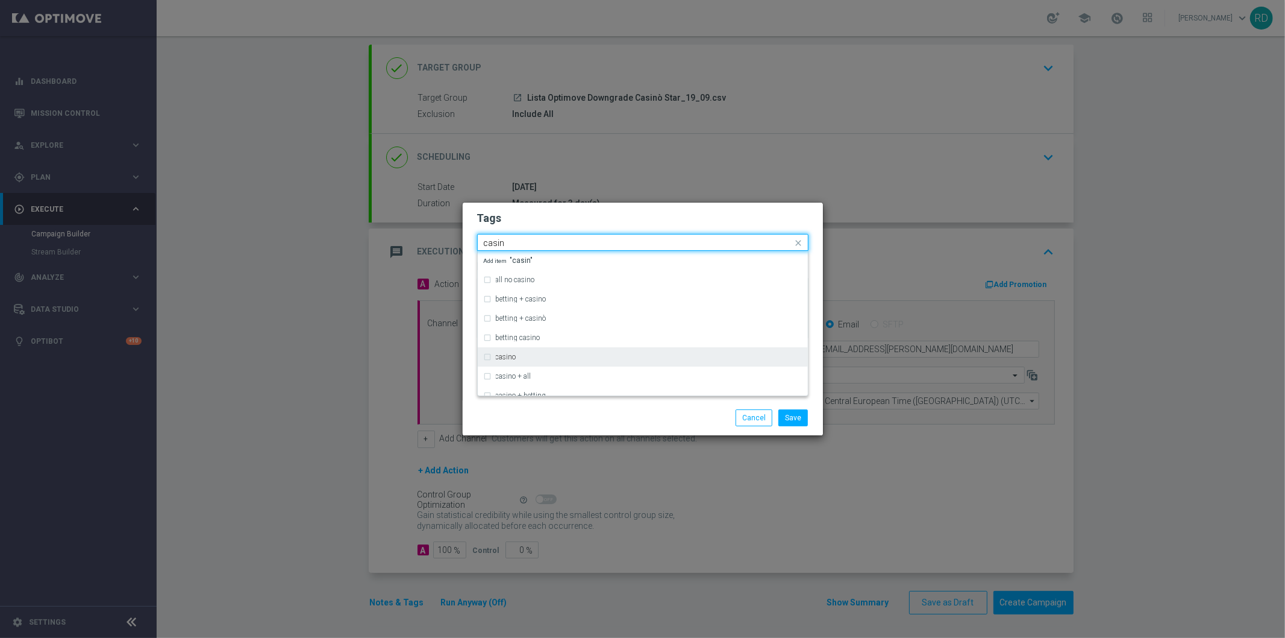
click at [613, 346] on div "all no casino betting + casino betting + casinò betting casino casino casino + …" at bounding box center [643, 323] width 330 height 145
click at [565, 359] on div "casino" at bounding box center [649, 356] width 306 height 7
type input "casin"
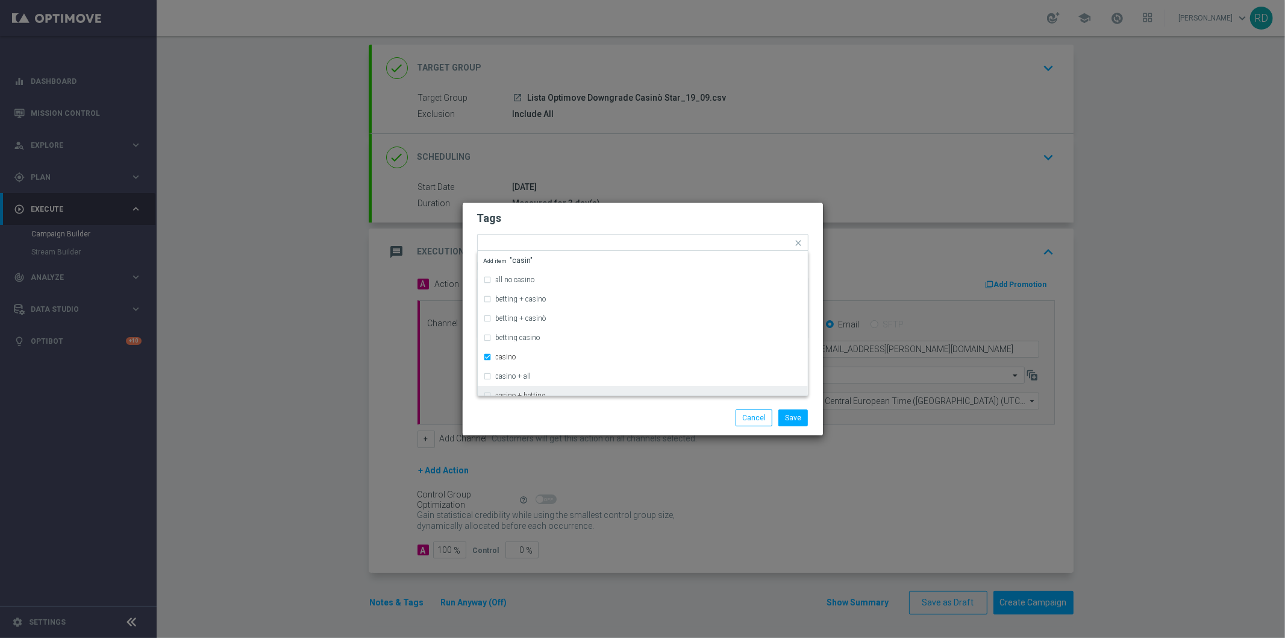
click at [588, 406] on div "Save Cancel" at bounding box center [643, 417] width 360 height 35
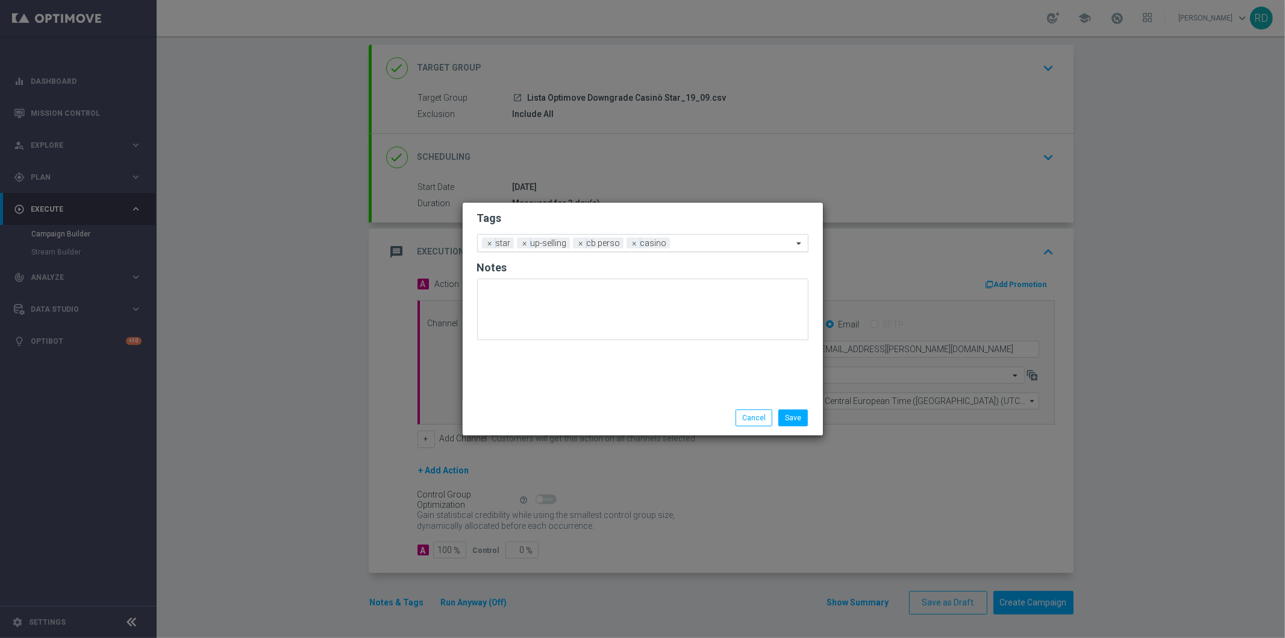
click at [709, 245] on input "text" at bounding box center [734, 244] width 118 height 10
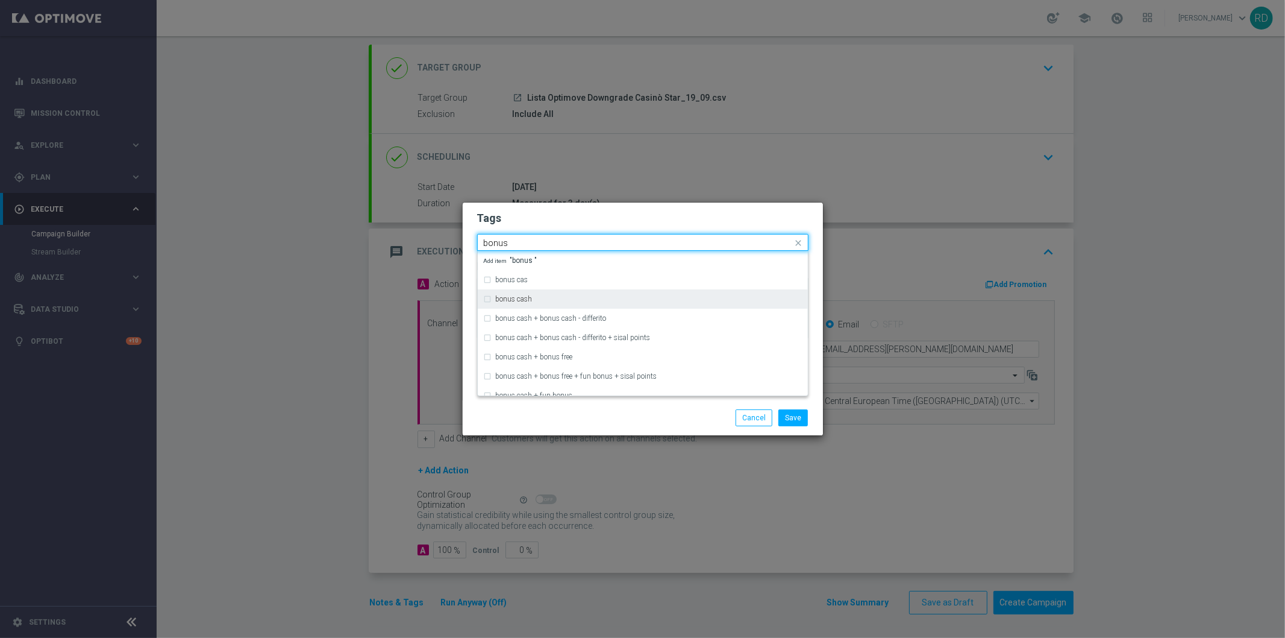
click at [633, 293] on div "bonus cash" at bounding box center [643, 298] width 318 height 19
type input "bonus"
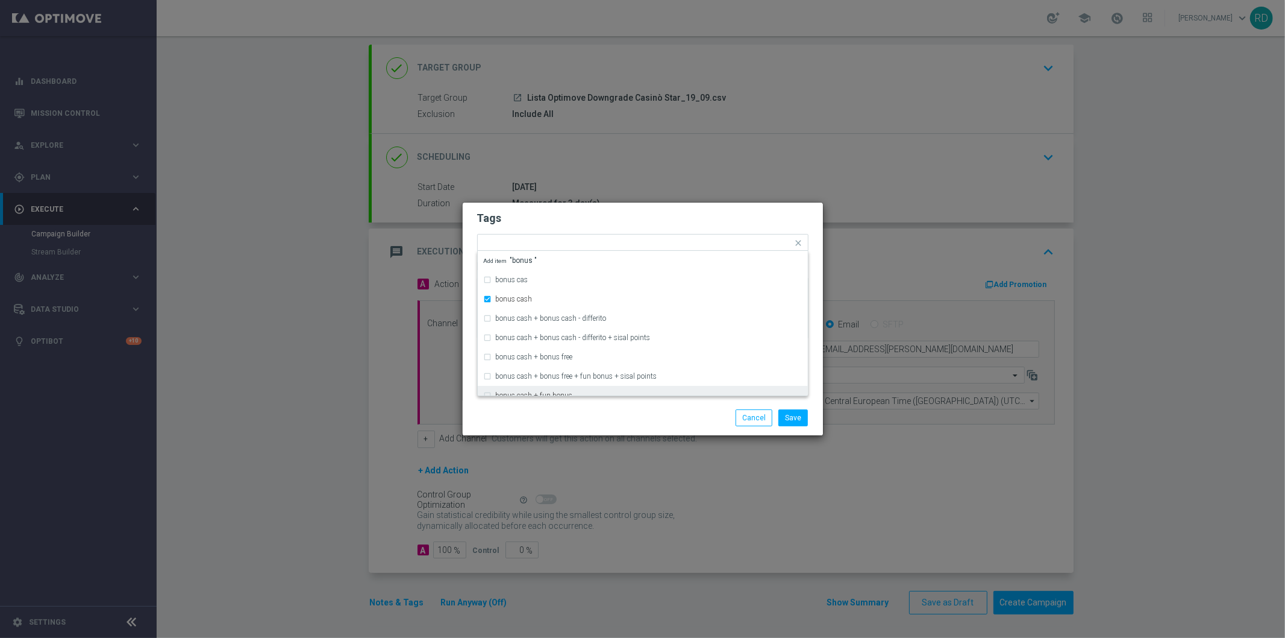
click at [594, 410] on div "Save Cancel" at bounding box center [700, 417] width 233 height 17
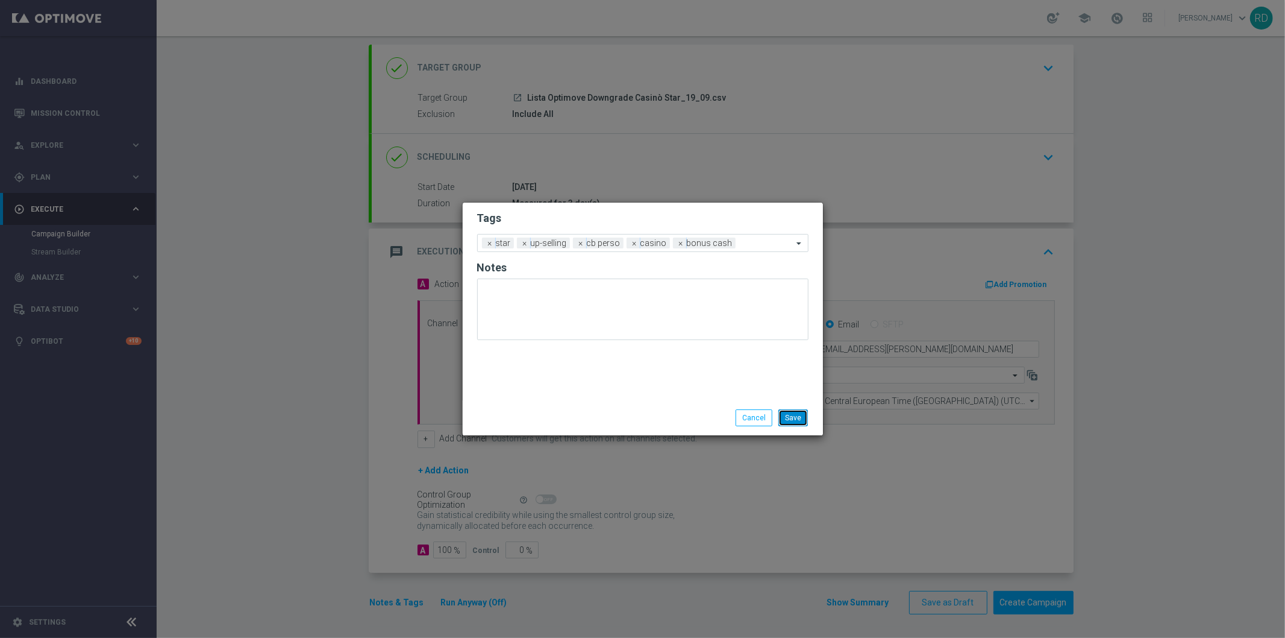
click at [798, 418] on button "Save" at bounding box center [794, 417] width 30 height 17
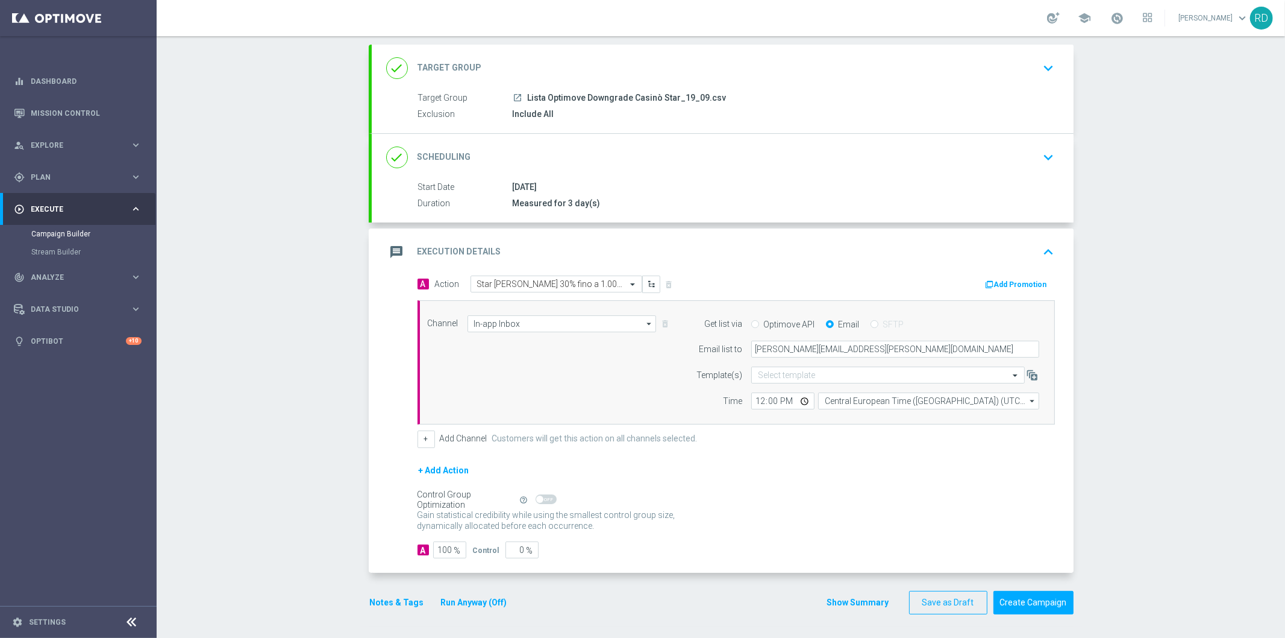
click at [386, 256] on icon "message" at bounding box center [397, 252] width 22 height 22
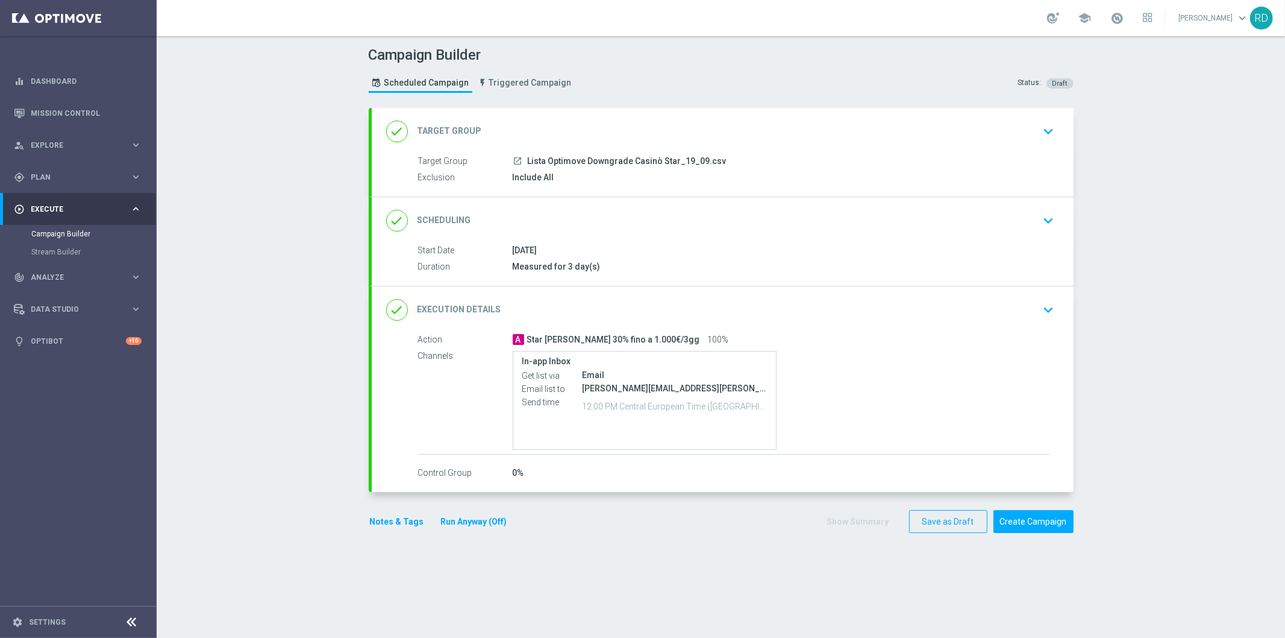
scroll to position [0, 0]
click at [383, 518] on button "Notes & Tags" at bounding box center [397, 521] width 57 height 15
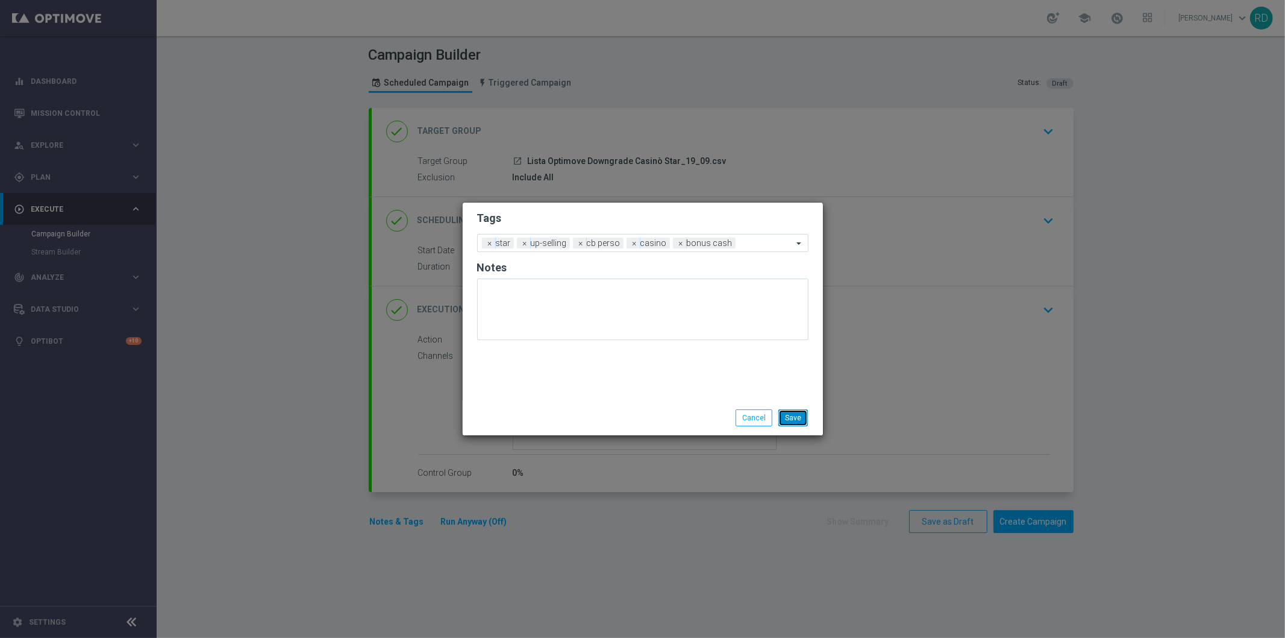
click at [792, 421] on button "Save" at bounding box center [794, 417] width 30 height 17
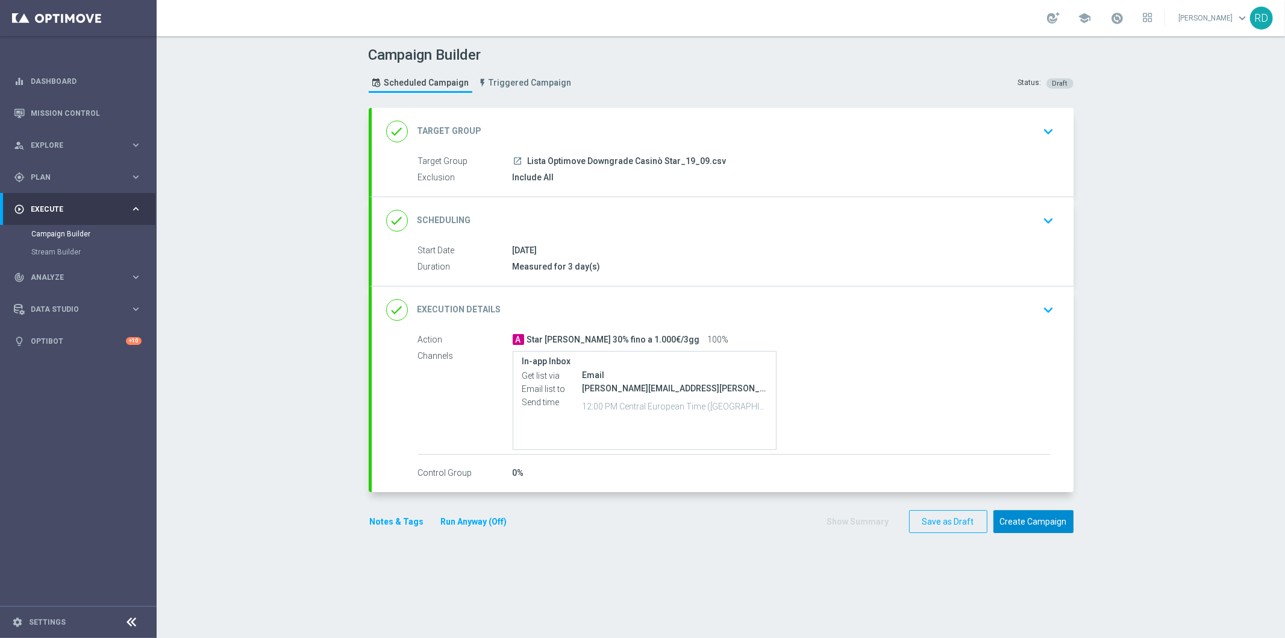
click at [1020, 523] on button "Create Campaign" at bounding box center [1034, 522] width 80 height 24
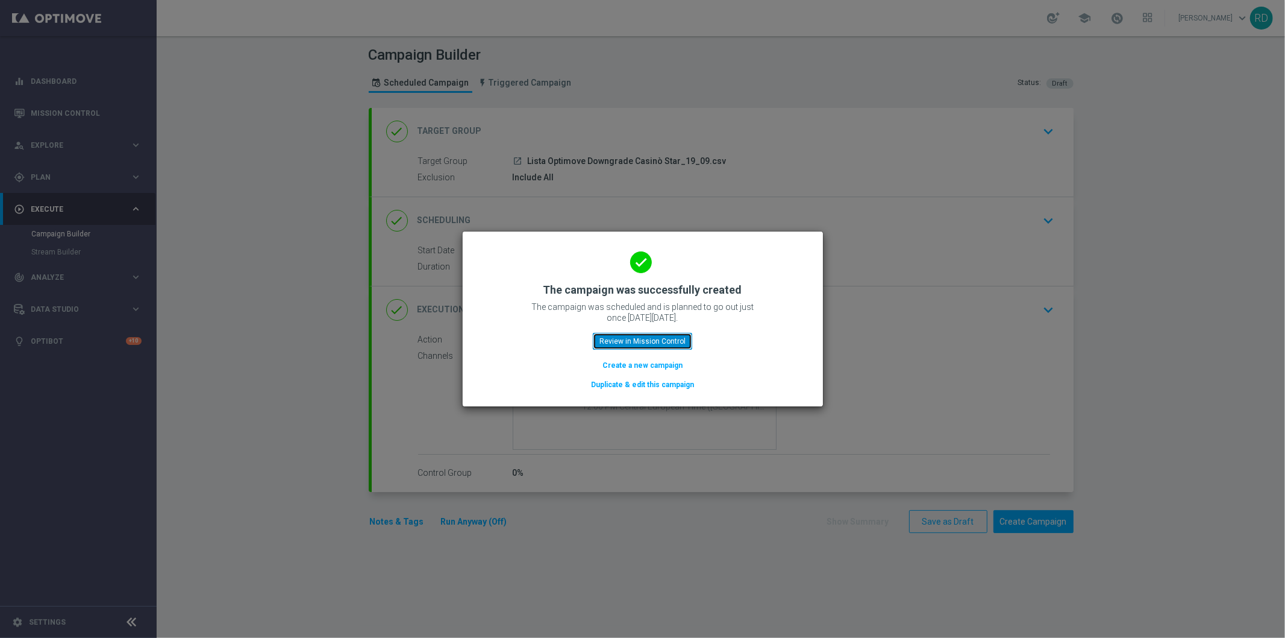
click at [641, 338] on button "Review in Mission Control" at bounding box center [642, 341] width 99 height 17
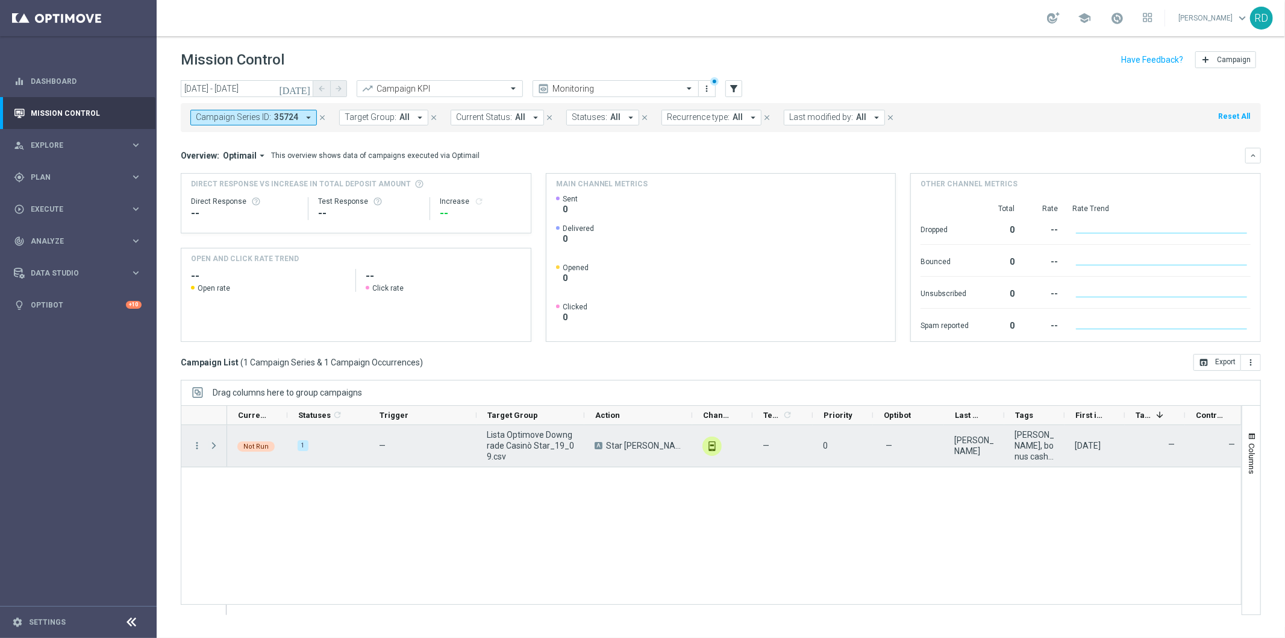
click at [210, 448] on span "Press SPACE to select this row." at bounding box center [213, 445] width 11 height 10
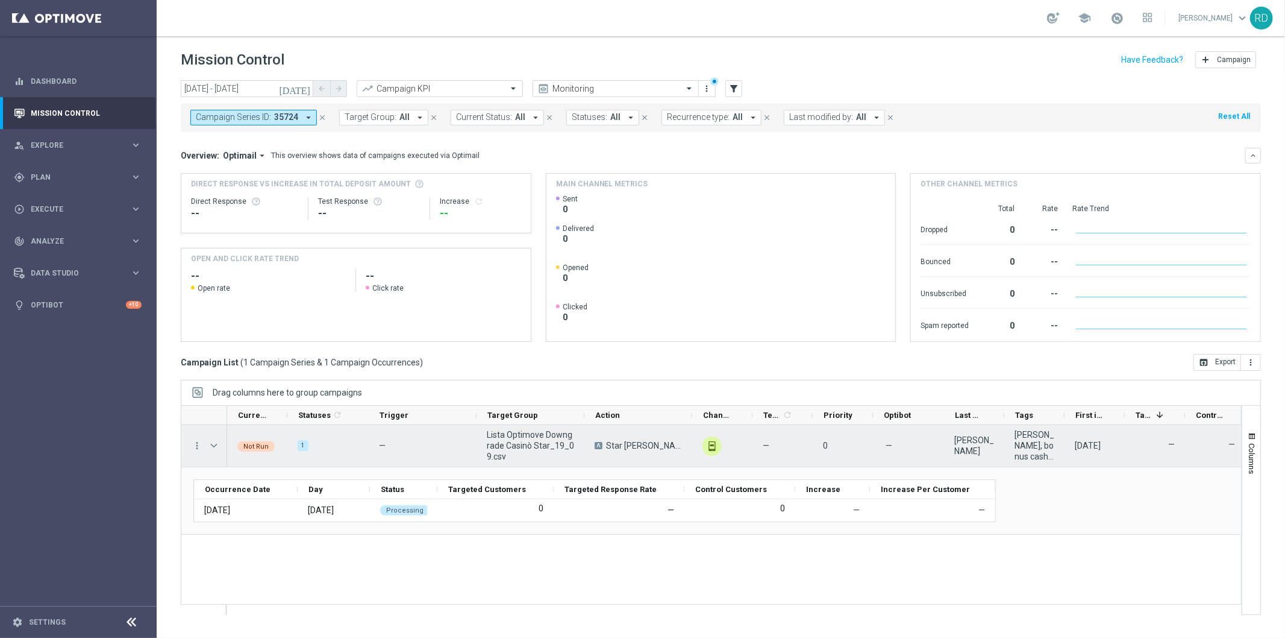
click at [210, 448] on span "Press SPACE to select this row." at bounding box center [213, 445] width 11 height 10
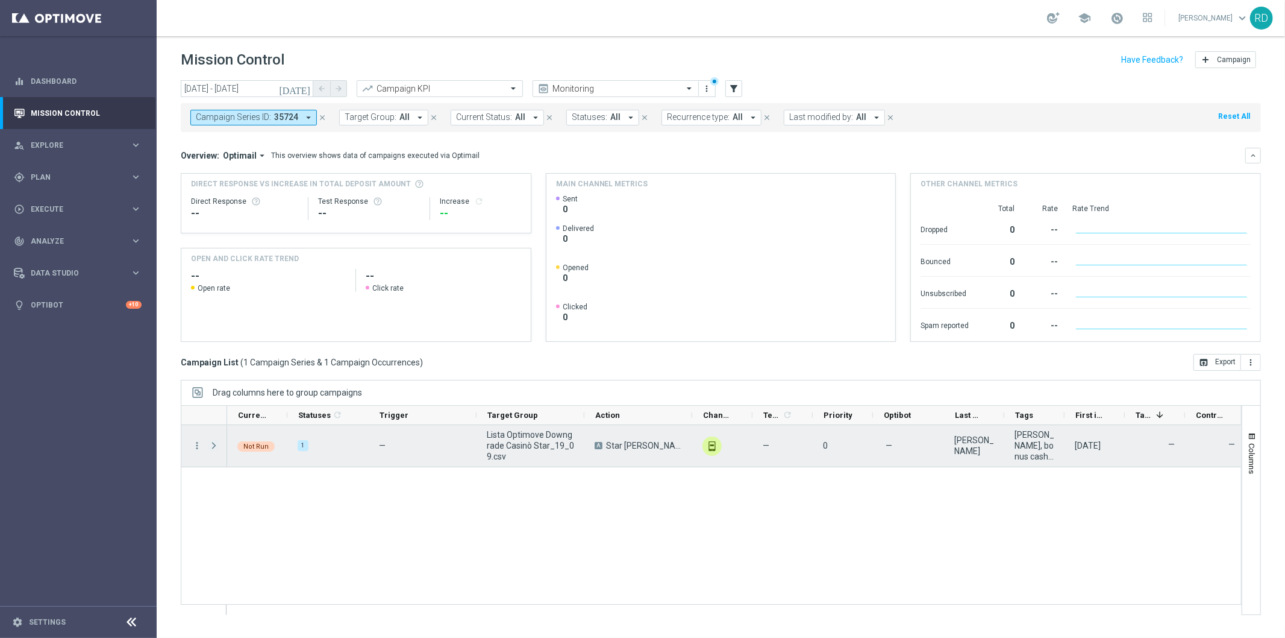
click at [210, 447] on span "Press SPACE to select this row." at bounding box center [213, 445] width 11 height 10
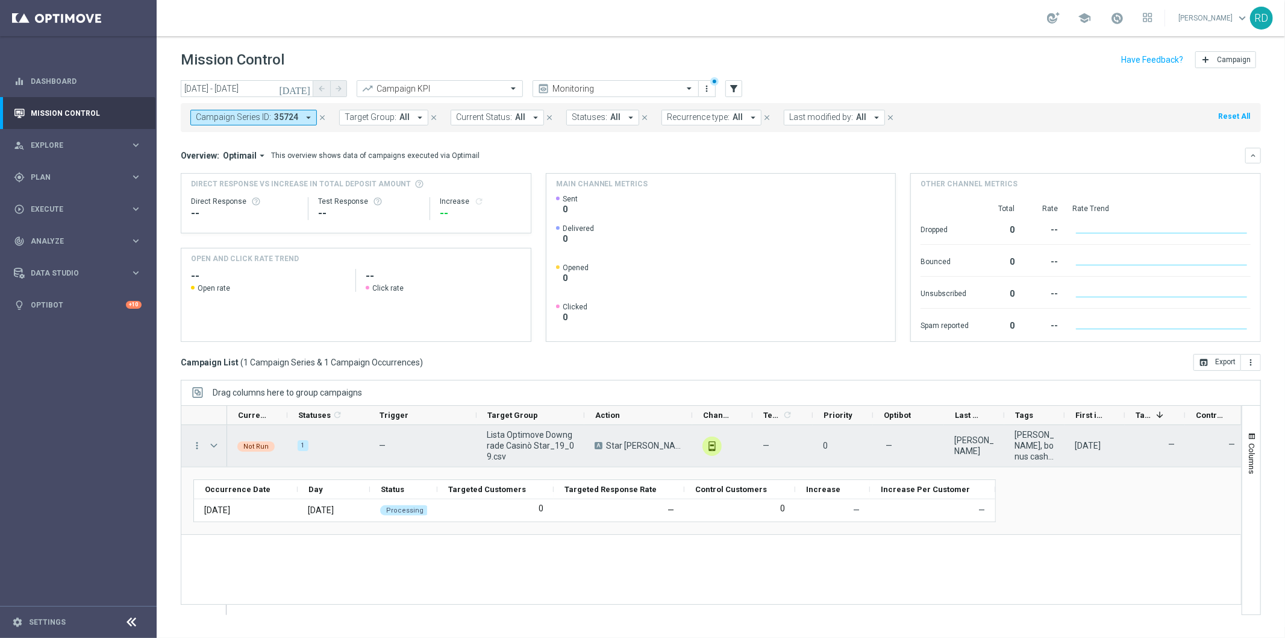
click at [210, 447] on span "Press SPACE to select this row." at bounding box center [213, 445] width 11 height 10
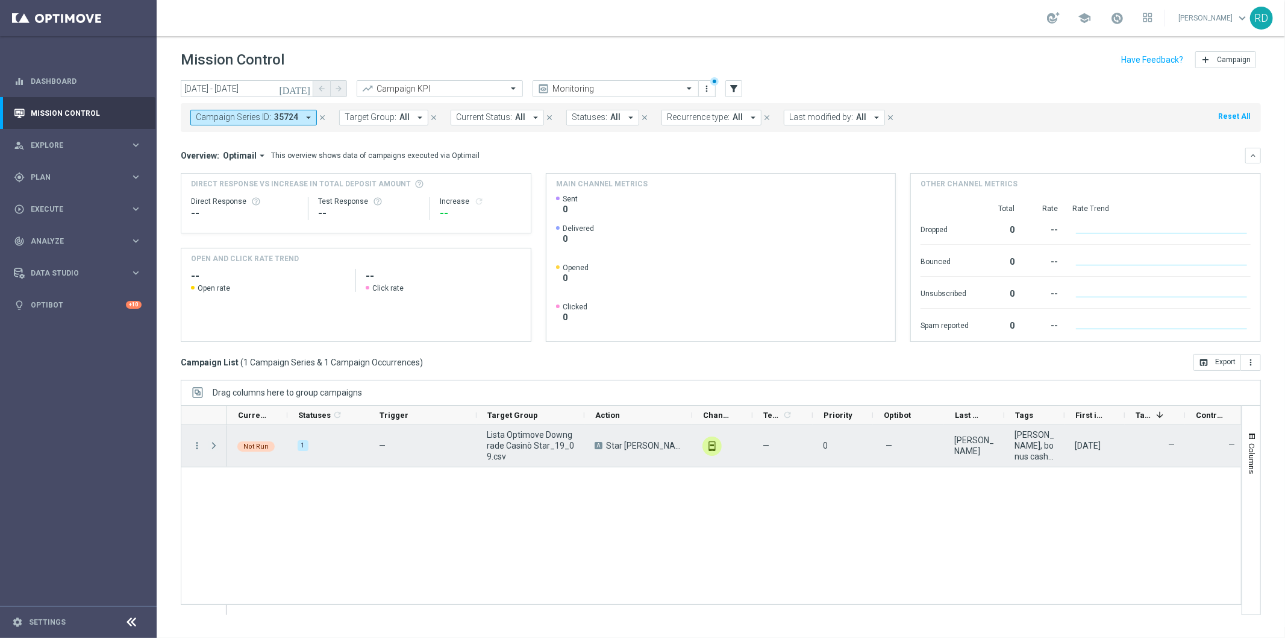
click at [210, 447] on span "Press SPACE to select this row." at bounding box center [213, 445] width 11 height 10
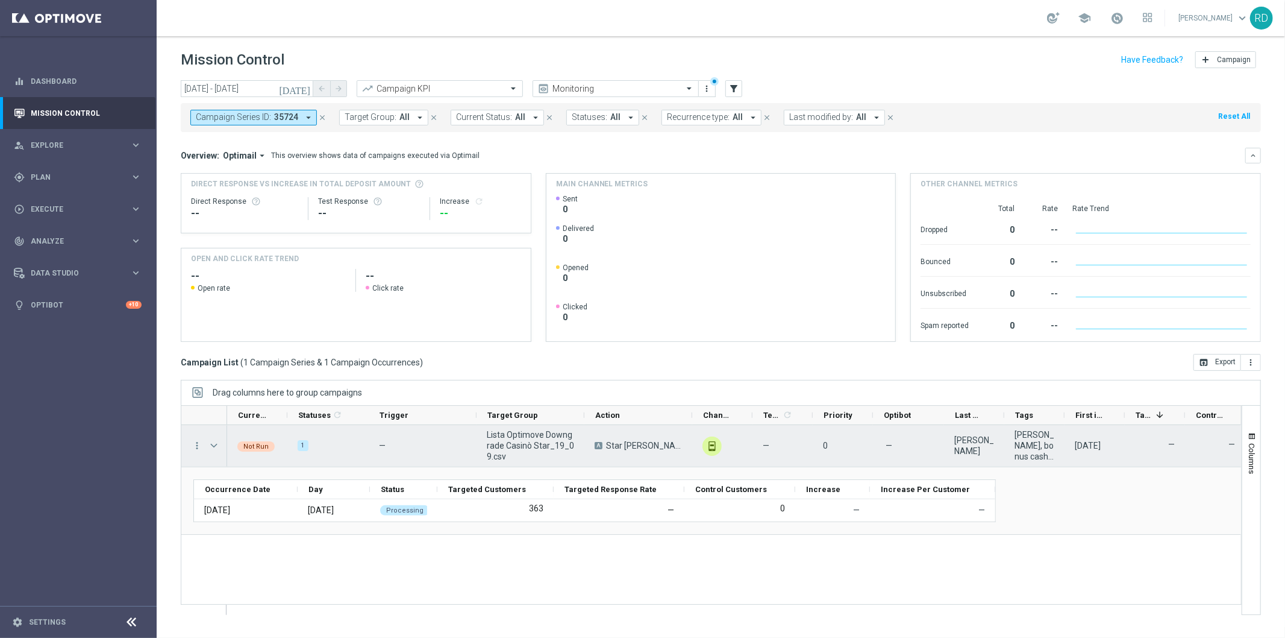
click at [210, 447] on span "Press SPACE to select this row." at bounding box center [213, 445] width 11 height 10
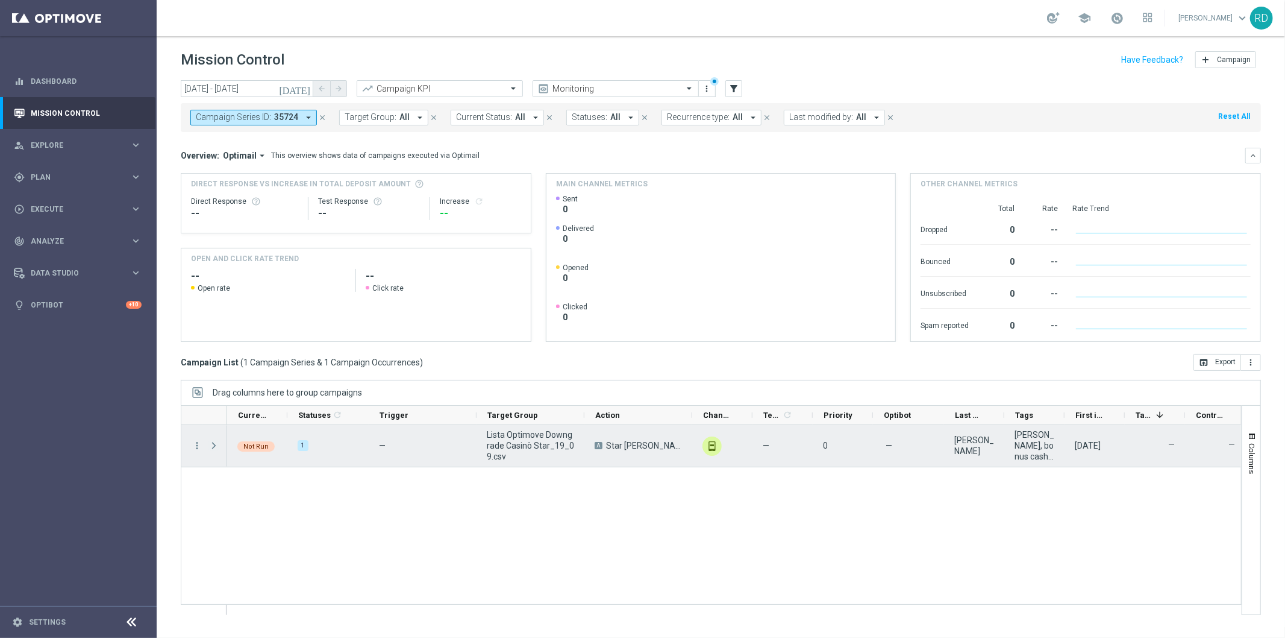
click at [210, 447] on span "Press SPACE to select this row." at bounding box center [213, 445] width 11 height 10
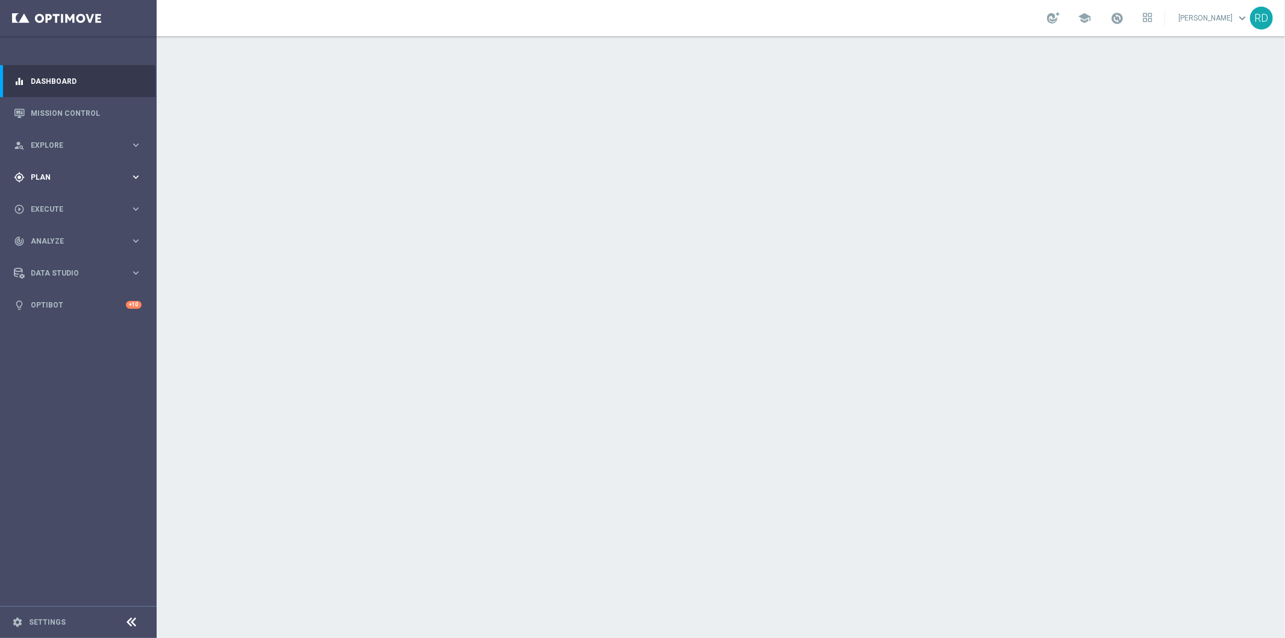
click at [37, 180] on span "Plan" at bounding box center [80, 177] width 99 height 7
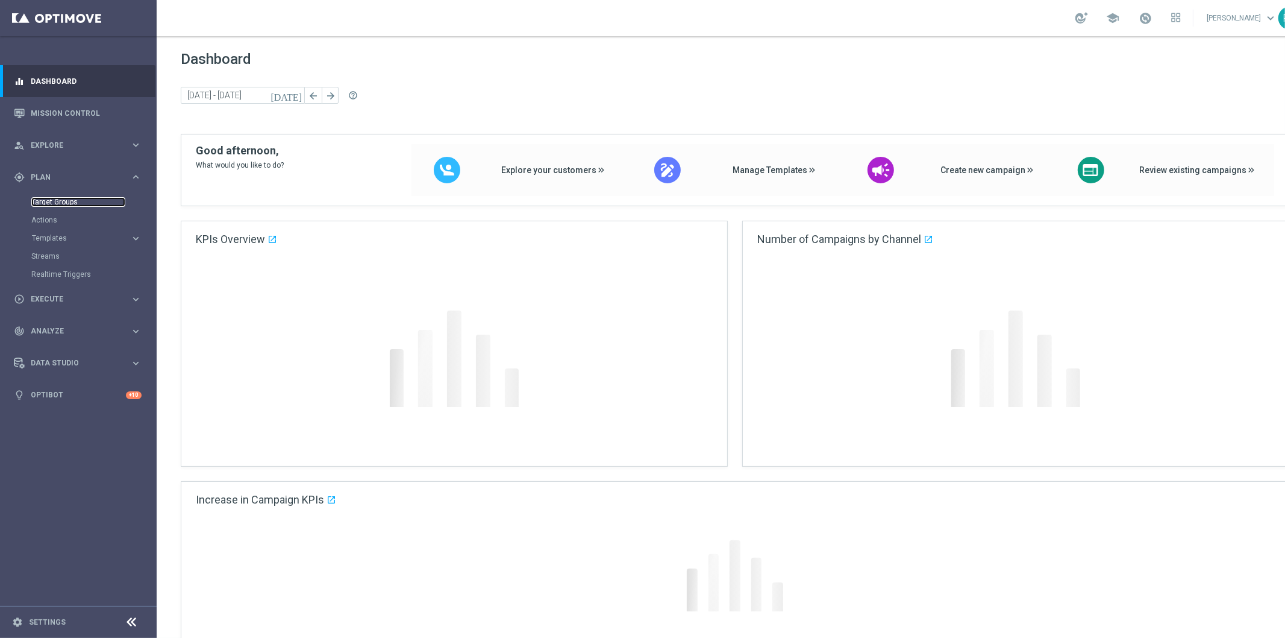
click at [51, 199] on link "Target Groups" at bounding box center [78, 202] width 94 height 10
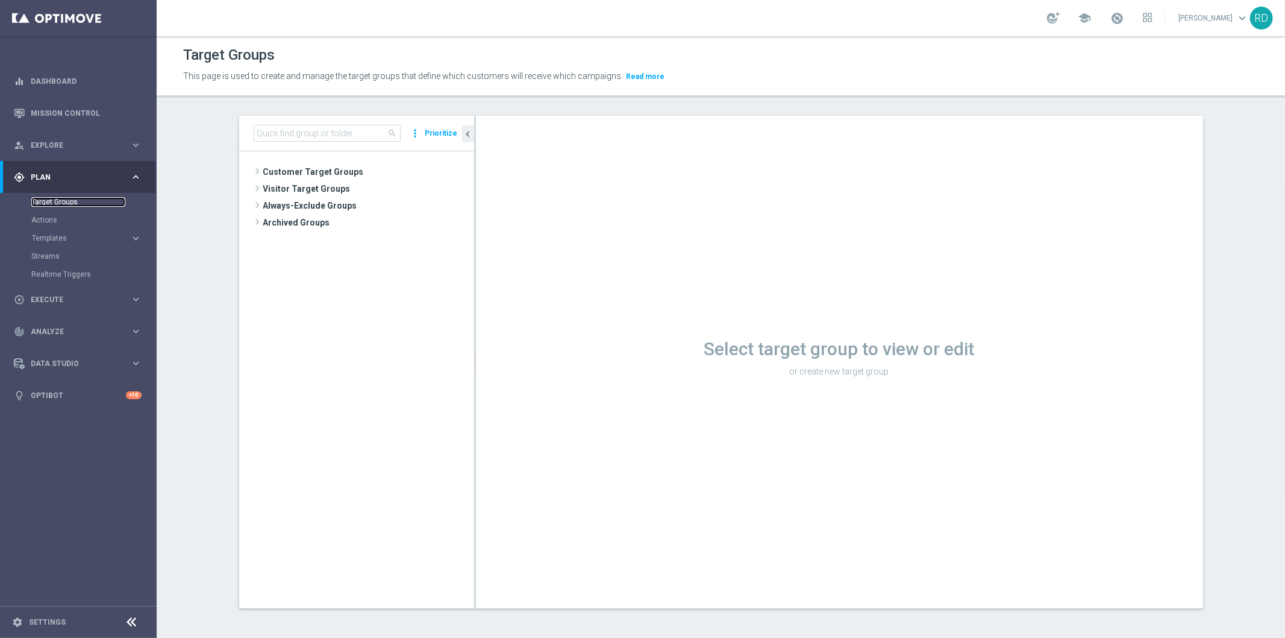
click at [52, 198] on link "Target Groups" at bounding box center [78, 202] width 94 height 10
click at [49, 196] on div "Target Groups" at bounding box center [93, 202] width 124 height 18
click at [265, 163] on span "Customer Target Groups" at bounding box center [354, 171] width 182 height 17
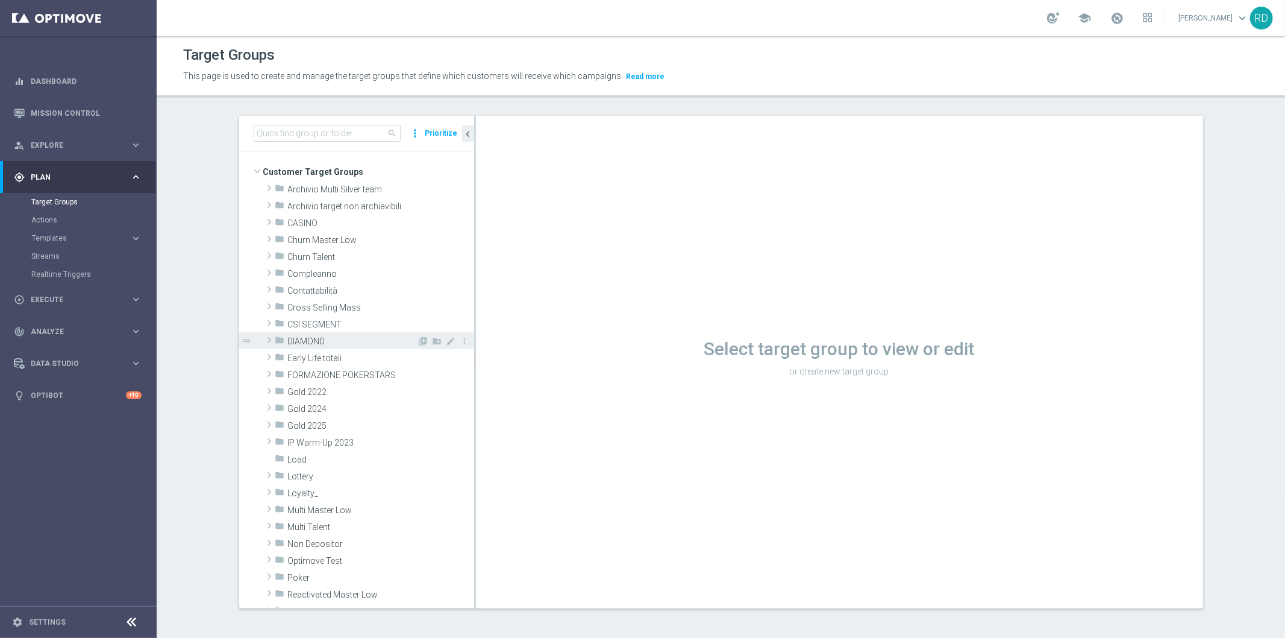
click at [263, 335] on span at bounding box center [269, 340] width 12 height 14
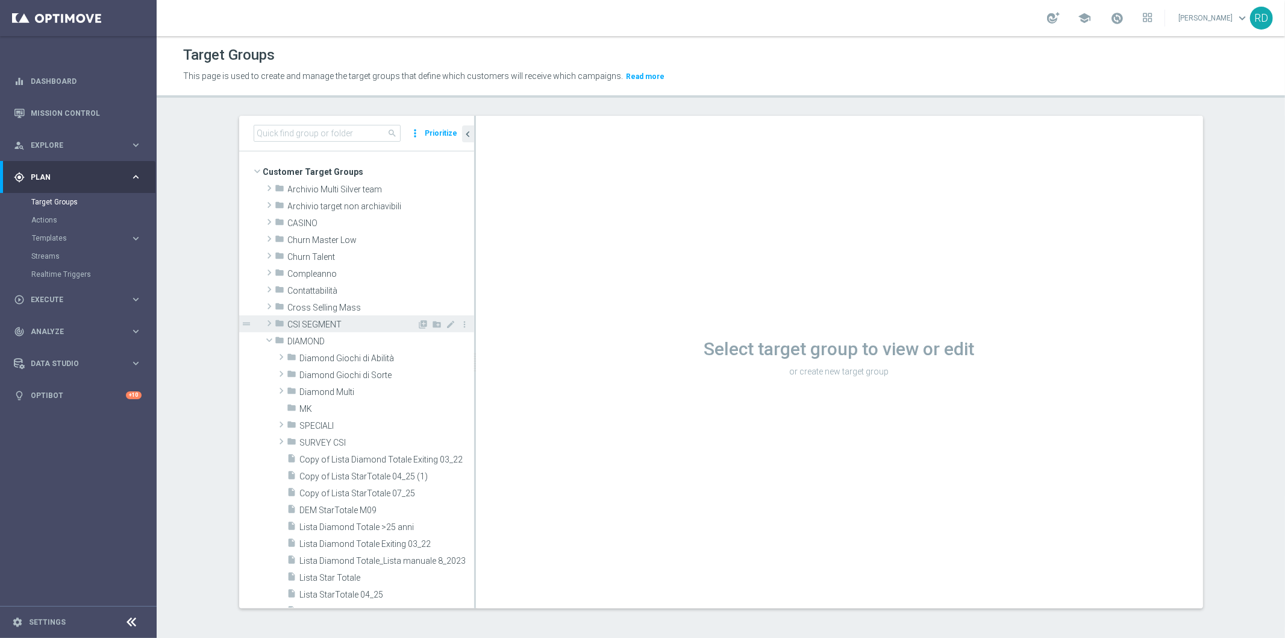
scroll to position [67, 0]
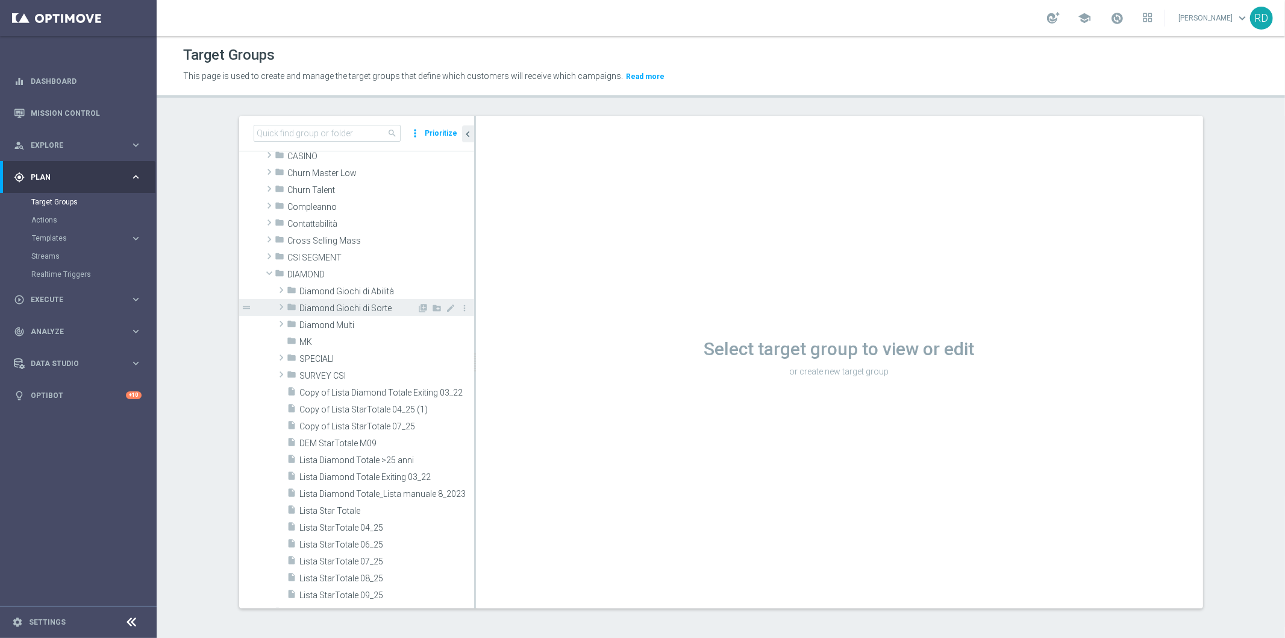
click at [279, 309] on span at bounding box center [281, 306] width 12 height 14
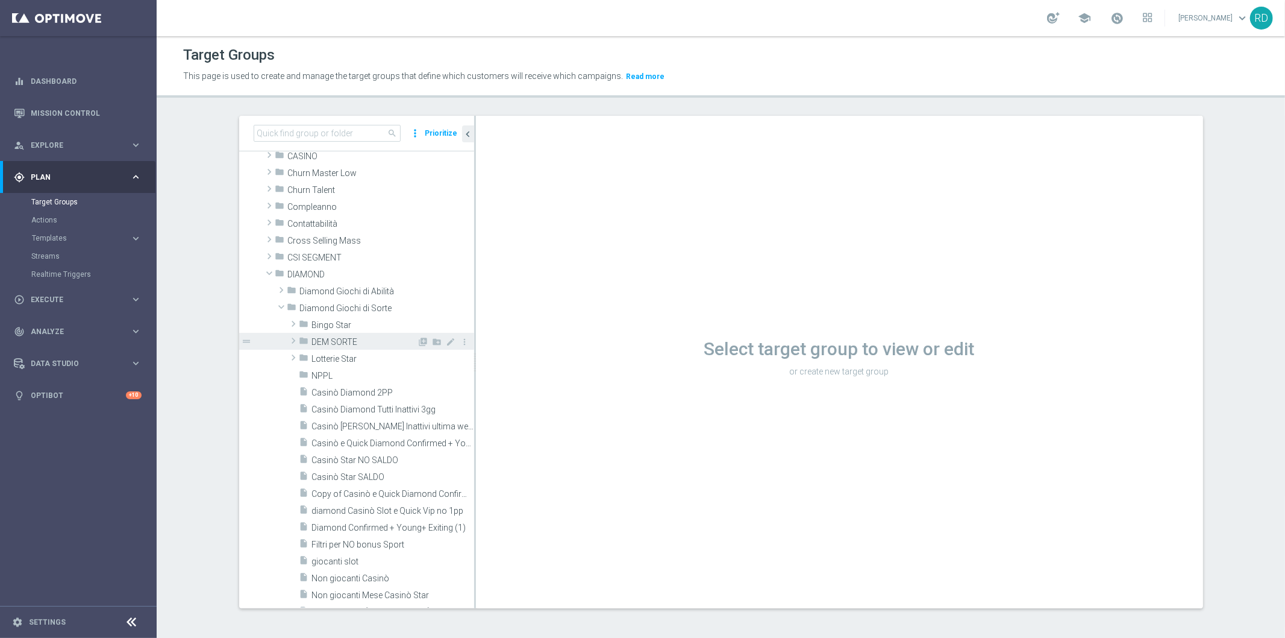
click at [291, 341] on span at bounding box center [293, 340] width 12 height 14
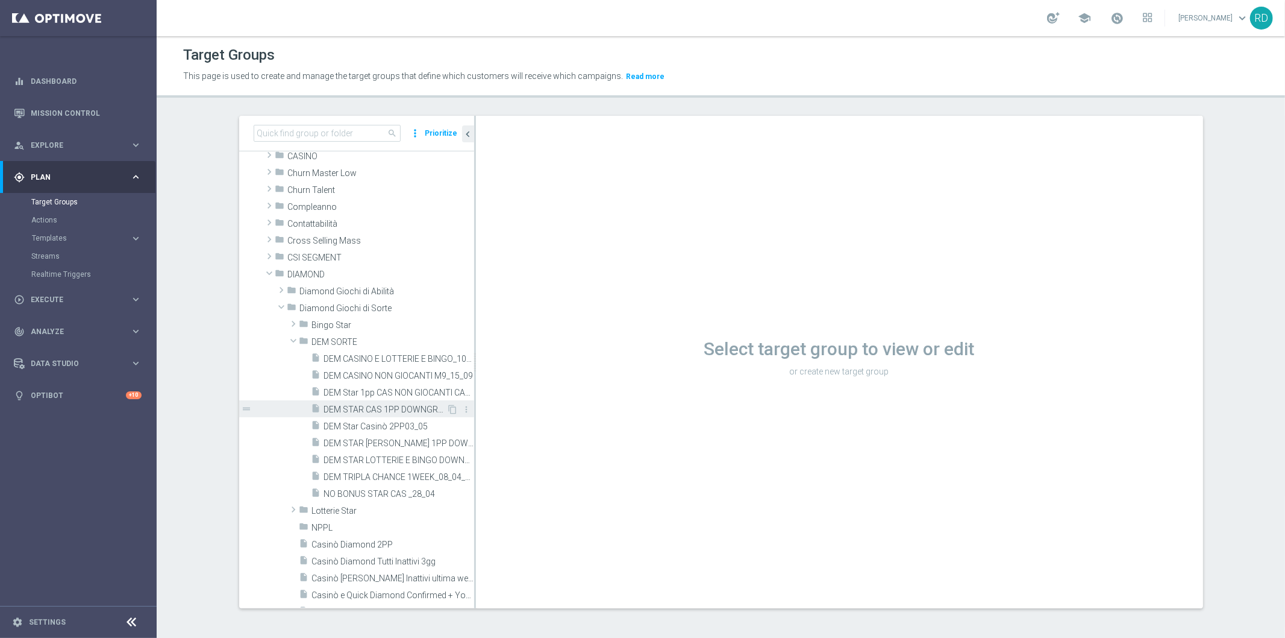
click at [345, 406] on span "DEM STAR CAS 1PP DOWNGRADE_09_09" at bounding box center [385, 409] width 123 height 10
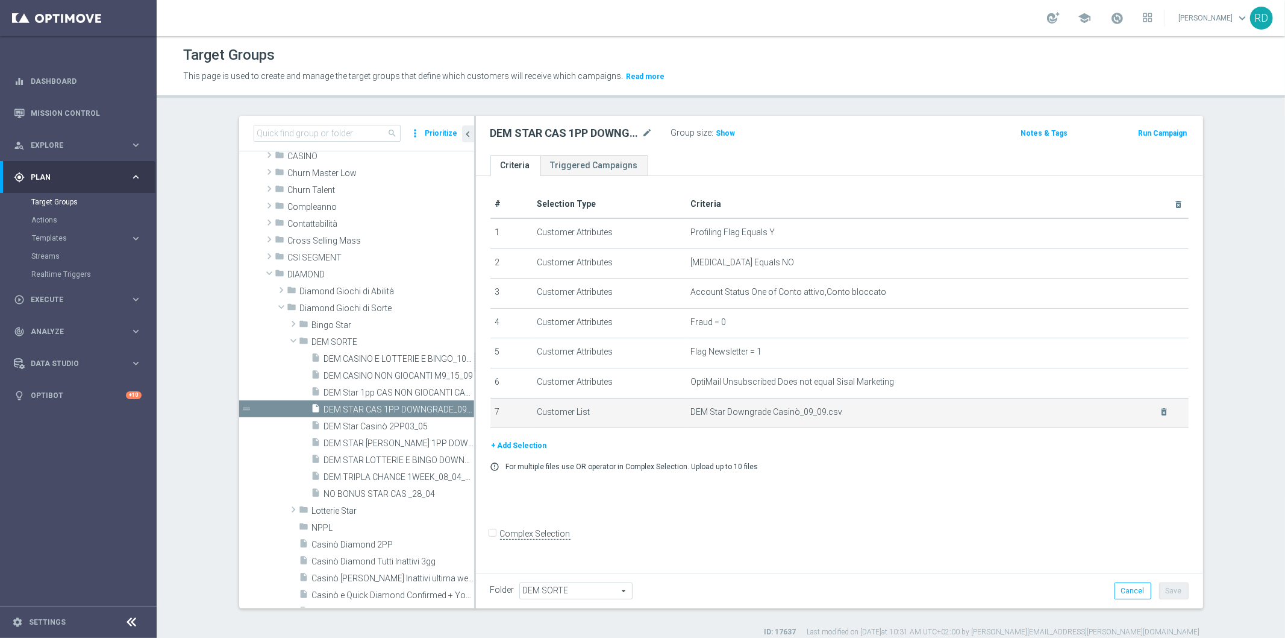
click at [1157, 416] on td "DEM Star Downgrade Casinò_09_09.csv delete_forever" at bounding box center [937, 413] width 503 height 30
click at [1159, 413] on icon "delete_forever" at bounding box center [1164, 412] width 10 height 10
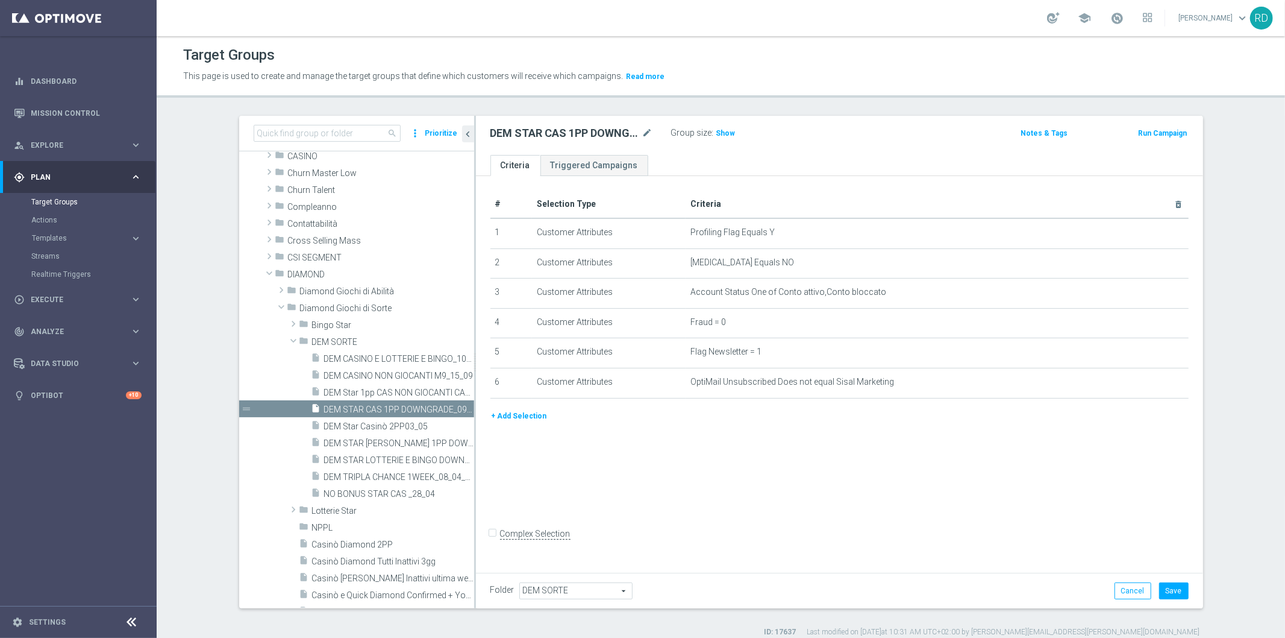
click at [504, 417] on button "+ Add Selection" at bounding box center [519, 415] width 58 height 13
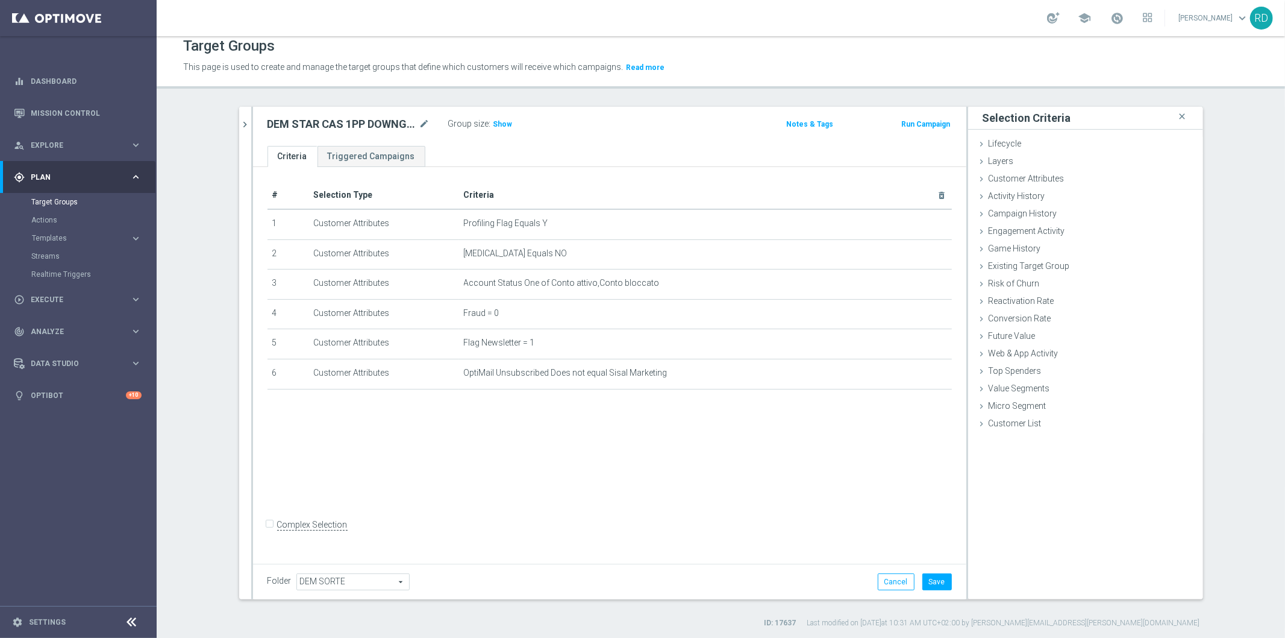
scroll to position [11, 0]
click at [1035, 418] on div "Customer List done" at bounding box center [1085, 422] width 235 height 18
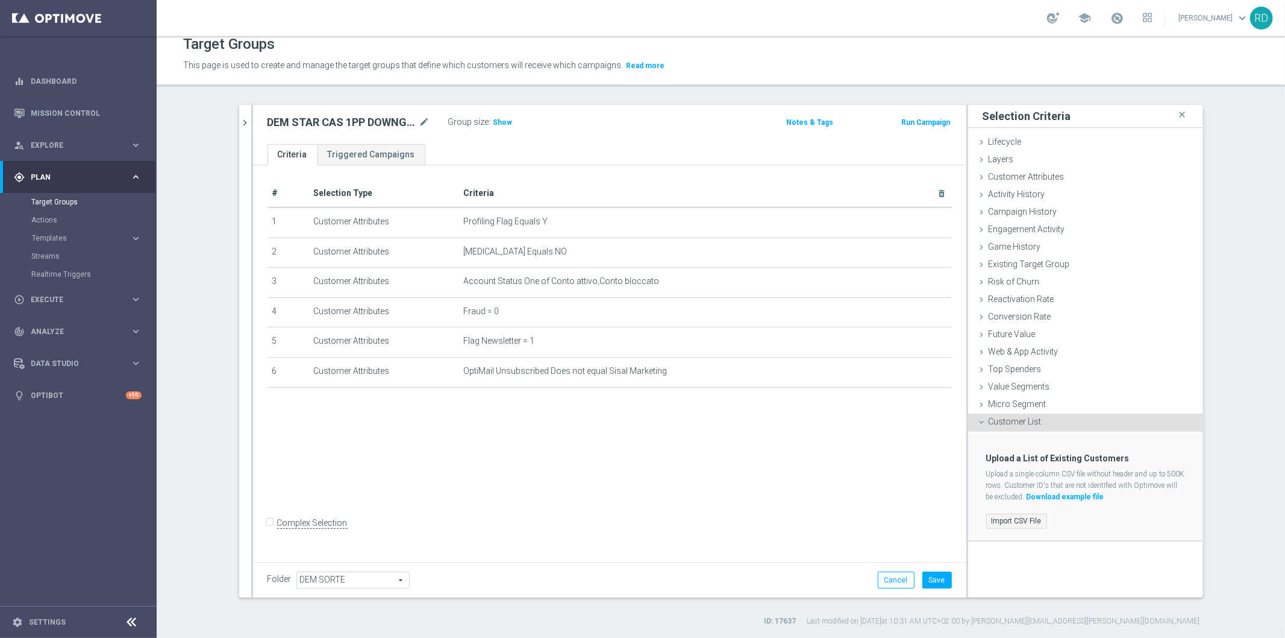
click at [1004, 515] on div "Import CSV File" at bounding box center [1085, 519] width 217 height 24
click at [1004, 521] on label "Import CSV File" at bounding box center [1016, 520] width 61 height 15
click at [0, 0] on input "Import CSV File" at bounding box center [0, 0] width 0 height 0
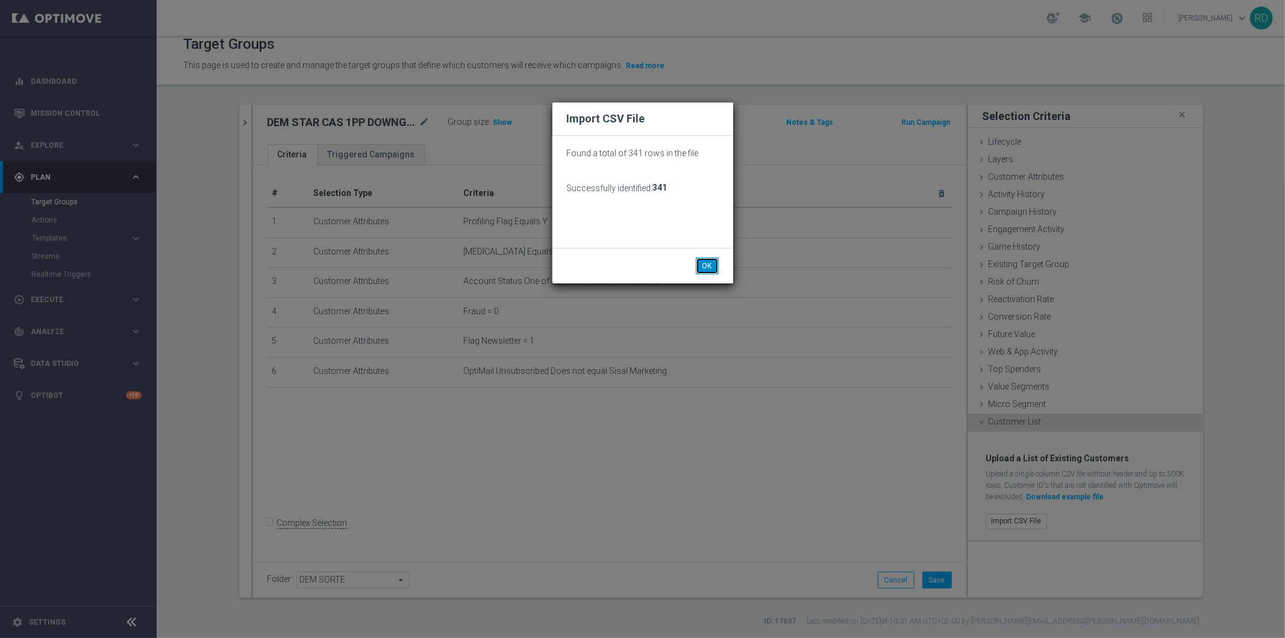
click at [718, 266] on button "OK" at bounding box center [707, 265] width 23 height 17
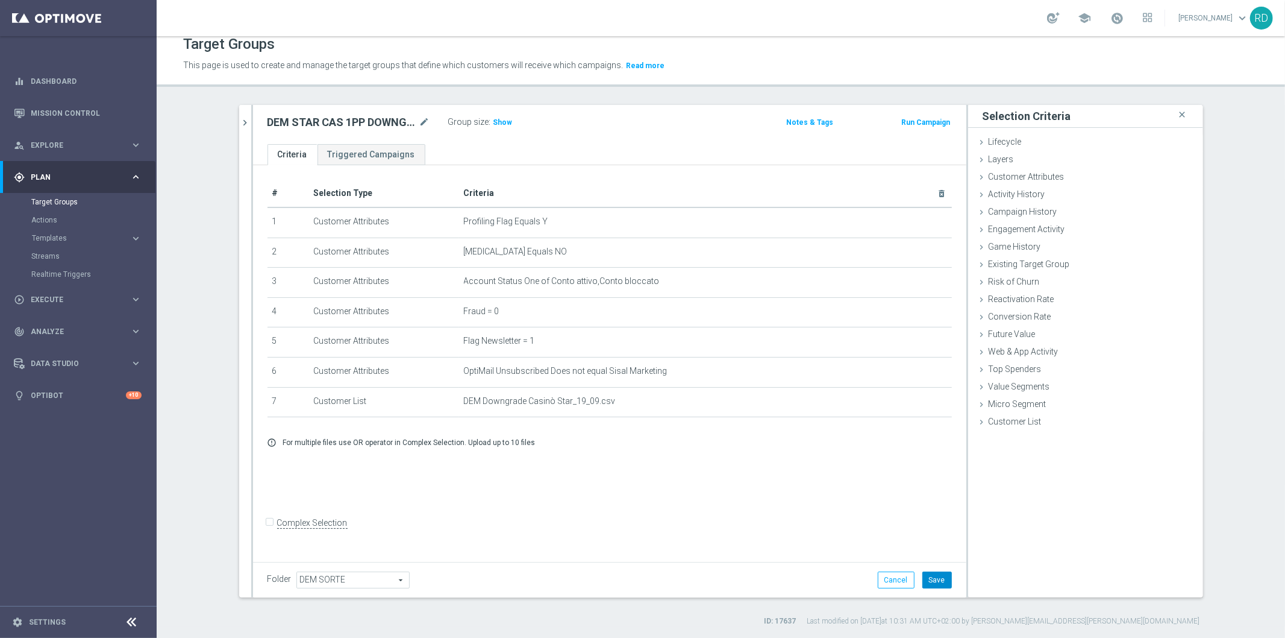
click at [925, 583] on button "Save" at bounding box center [938, 579] width 30 height 17
click at [419, 125] on icon "mode_edit" at bounding box center [424, 122] width 11 height 14
click at [406, 118] on input "DEM STAR CAS 1PP DOWNGRADE_09_09" at bounding box center [349, 123] width 163 height 17
type input "DEM STAR CAS 1PP DOWNGRADE_19_09"
click at [657, 141] on div "DEM STAR CAS 1PP DOWNGRADE_19_09 Group size : Show Notes & Tags Run Campaign" at bounding box center [609, 124] width 713 height 39
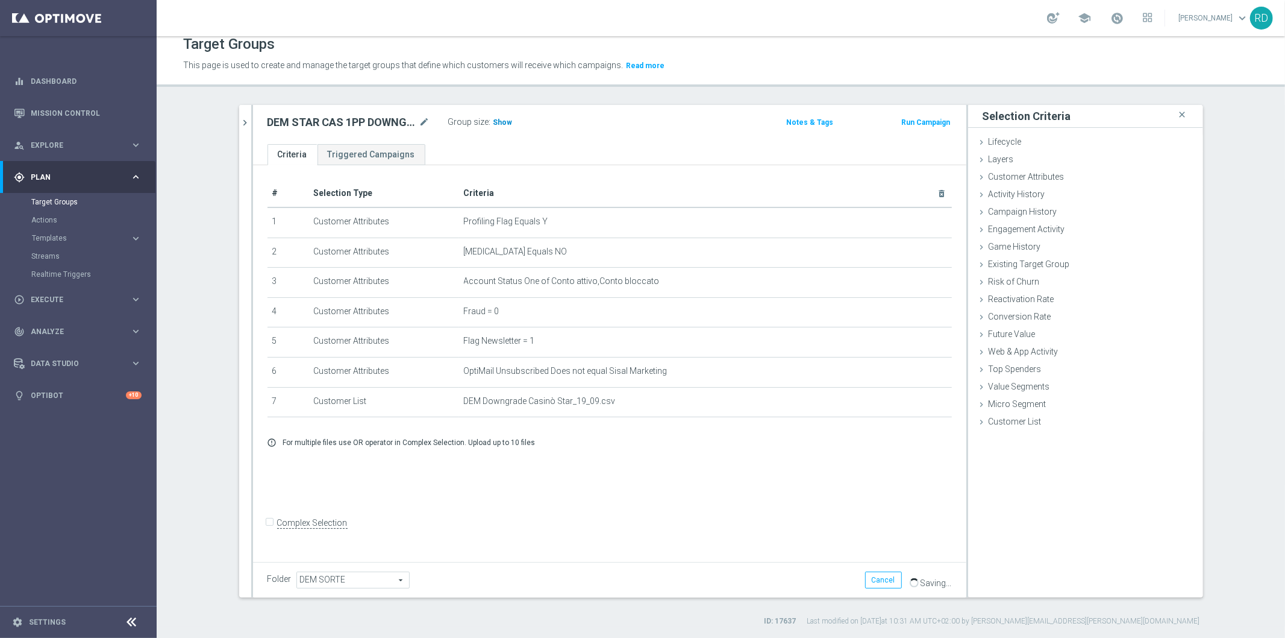
click at [495, 119] on span "Show" at bounding box center [503, 122] width 19 height 8
click at [497, 122] on span "331" at bounding box center [501, 123] width 15 height 11
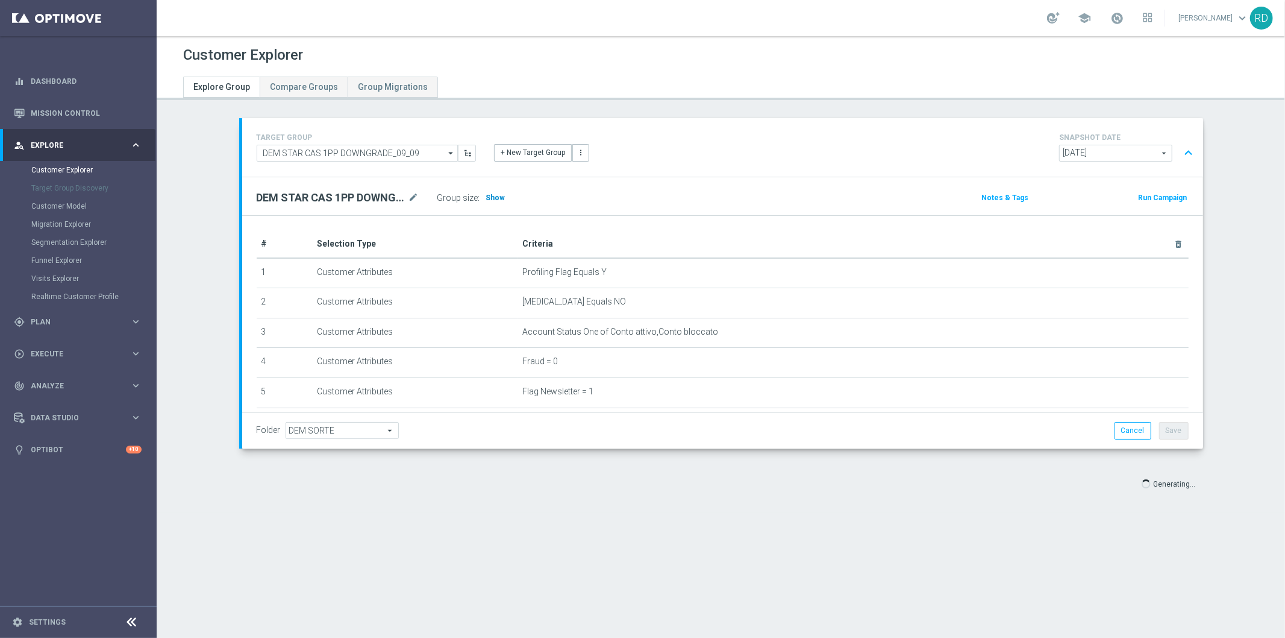
click at [490, 193] on span "Show" at bounding box center [495, 197] width 19 height 8
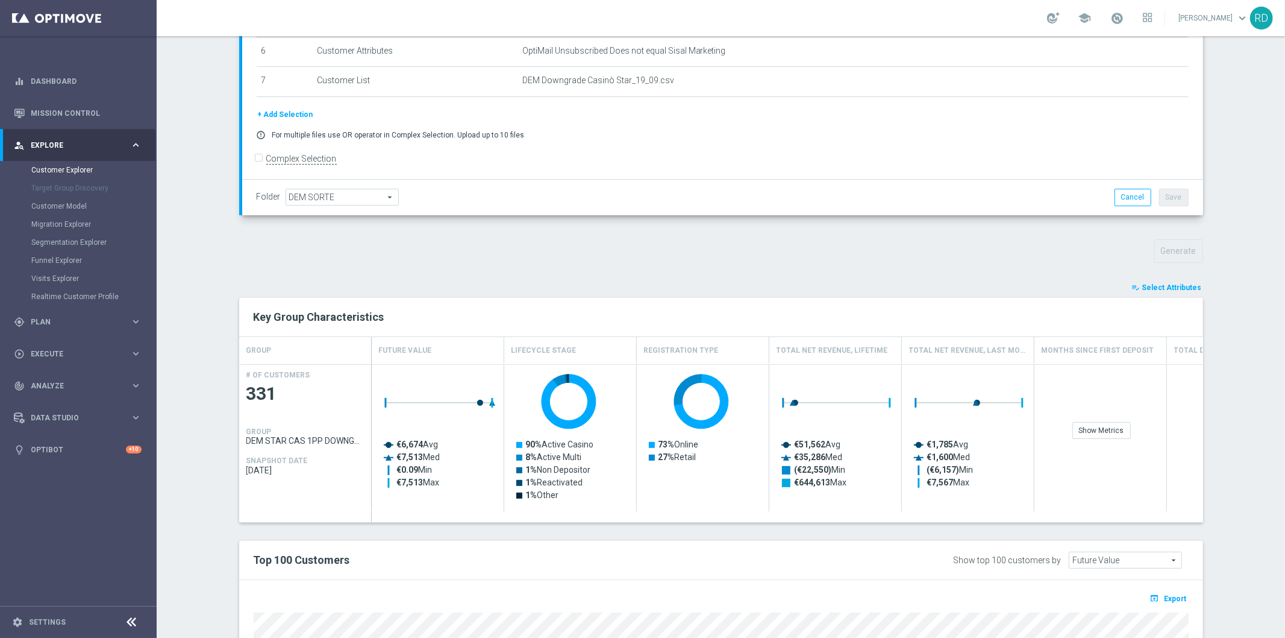
scroll to position [434, 0]
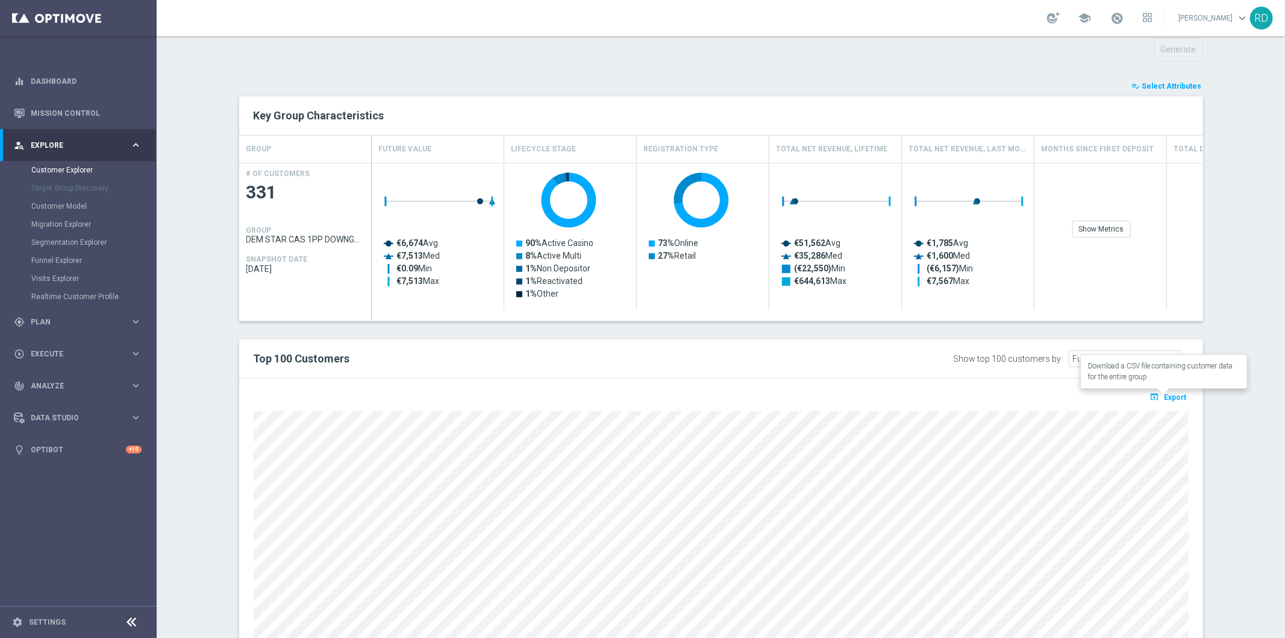
click at [1165, 394] on span "Export" at bounding box center [1176, 397] width 22 height 8
click at [1258, 345] on section "TARGET GROUP DEM STAR CAS 1PP DOWNGRADE_09_09 DEM STAR CAS 1PP DOWNGRADE_09_09 …" at bounding box center [721, 187] width 1129 height 1007
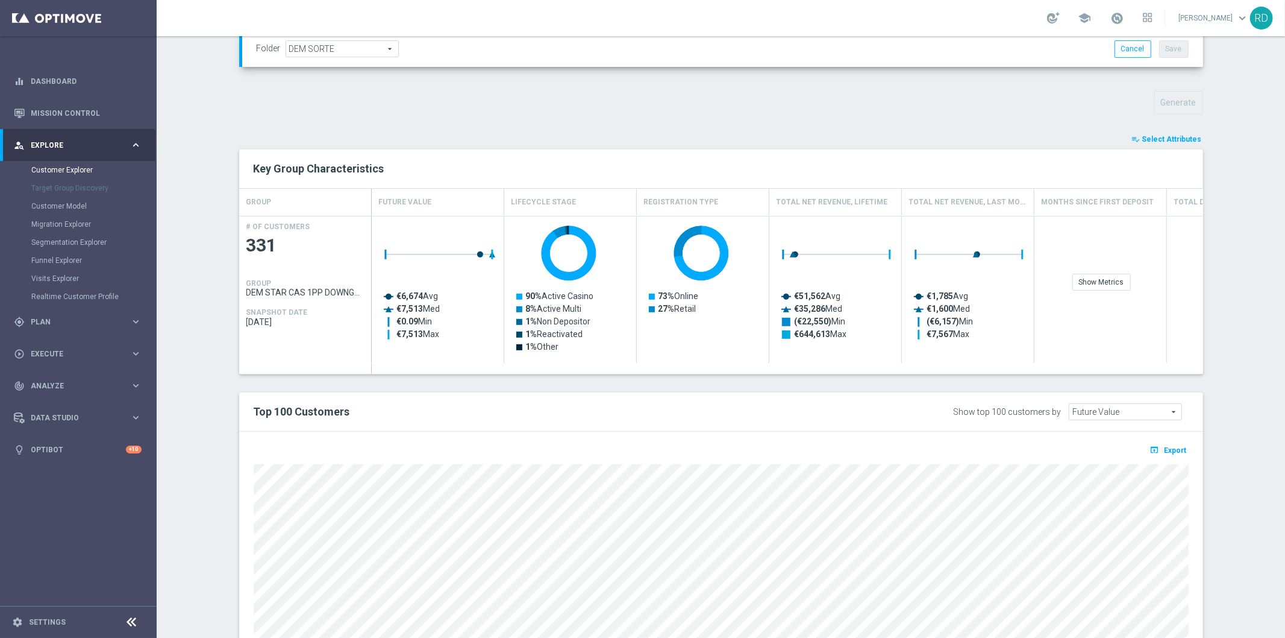
scroll to position [365, 0]
